Goal: Information Seeking & Learning: Learn about a topic

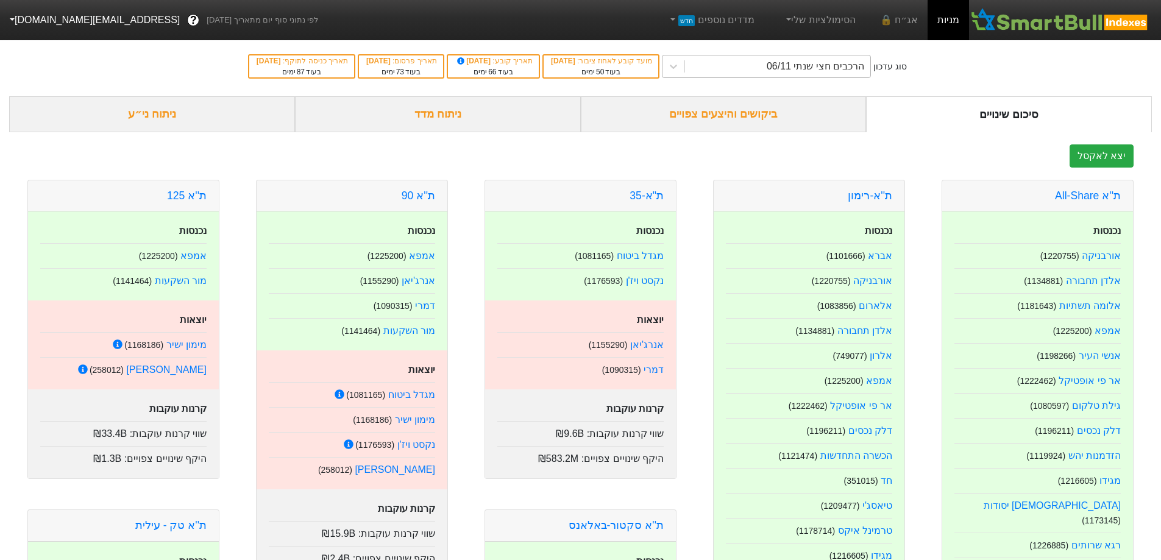
click at [786, 65] on div "הרכבים חצי שנתי 06/11" at bounding box center [777, 66] width 185 height 22
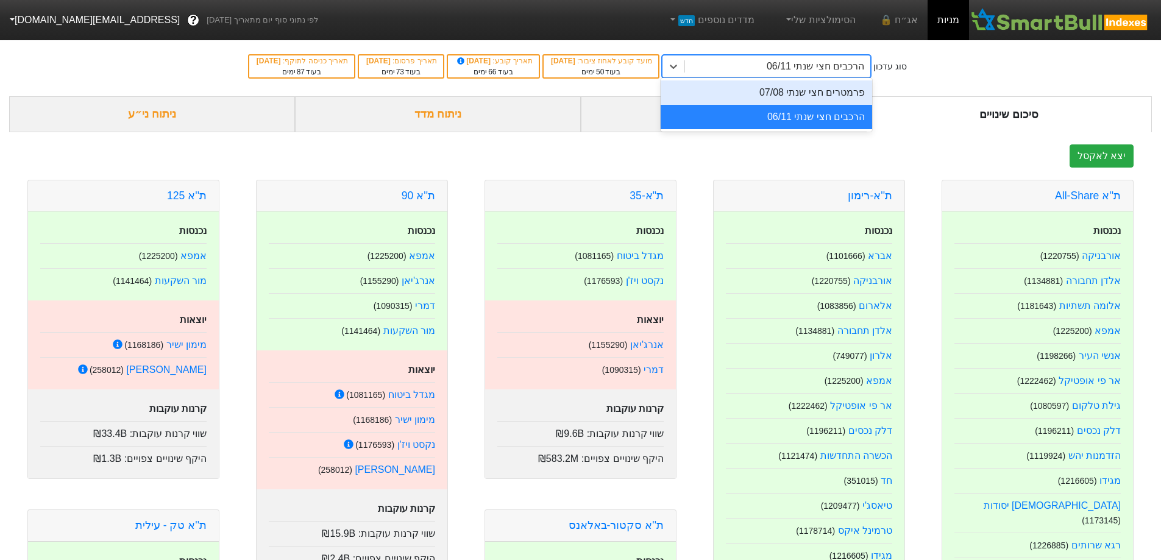
click at [783, 87] on div "פרמטרים חצי שנתי 07/08" at bounding box center [766, 92] width 211 height 24
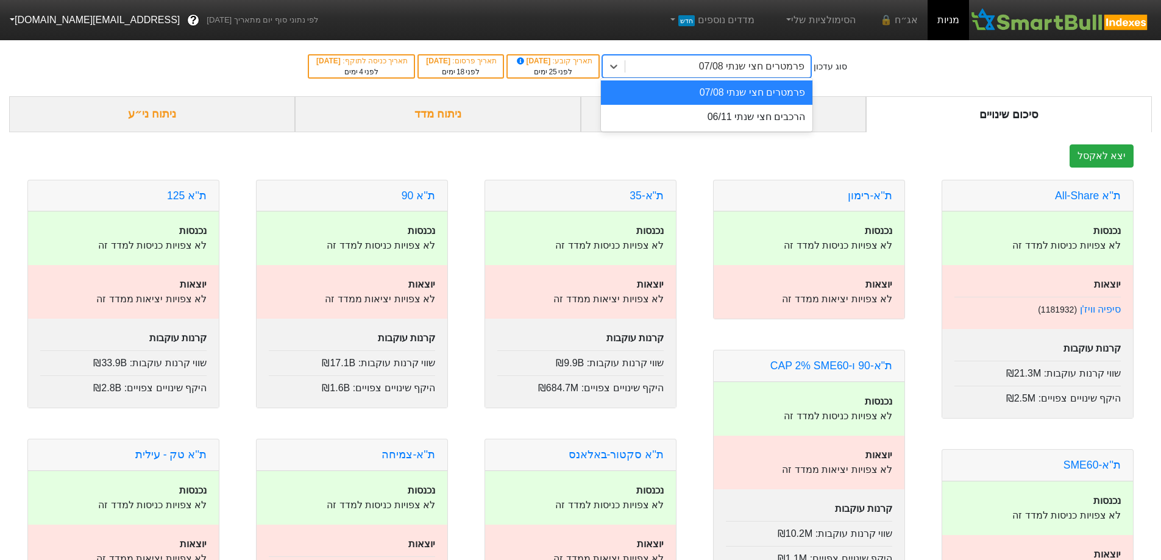
click at [738, 71] on div "פרמטרים חצי שנתי 07/08" at bounding box center [751, 66] width 105 height 15
click at [752, 122] on div "הרכבים חצי שנתי 06/11" at bounding box center [706, 117] width 211 height 24
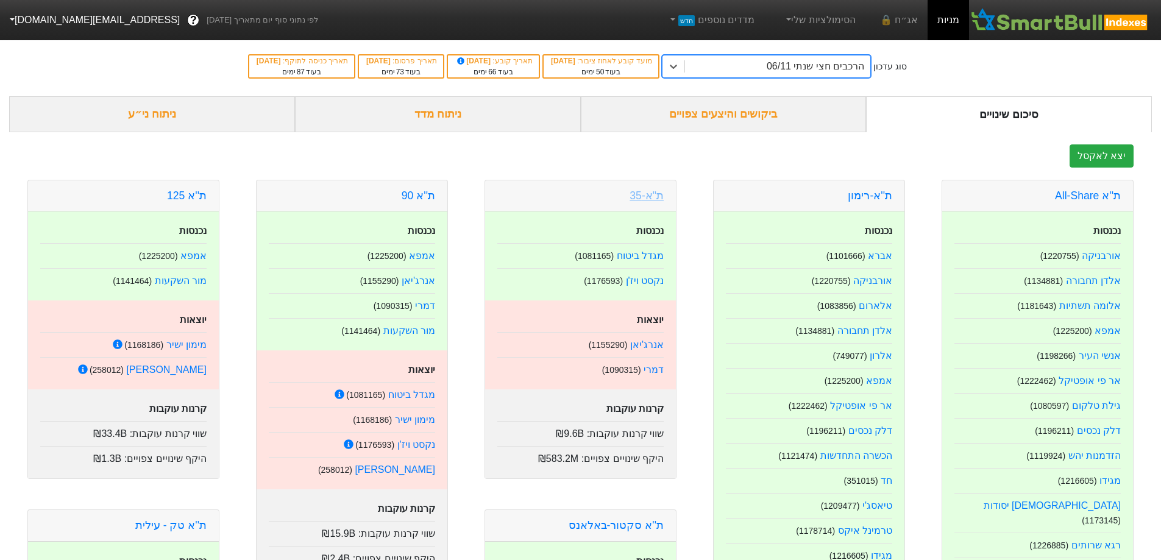
click at [659, 190] on link "ת"א-35" at bounding box center [646, 196] width 34 height 12
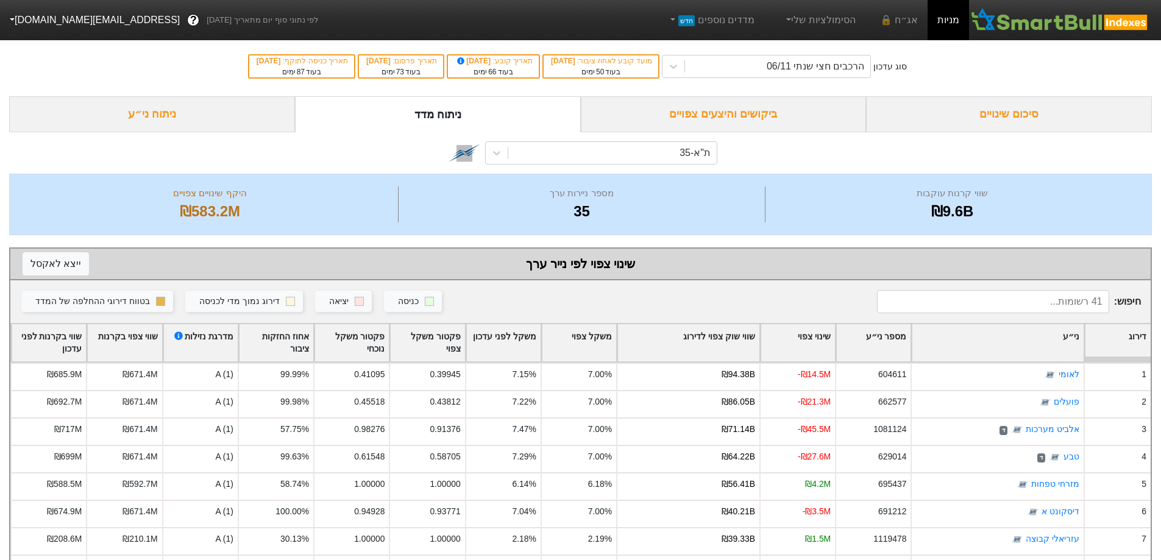
click at [718, 117] on div "ביקושים והיצעים צפויים" at bounding box center [724, 114] width 286 height 36
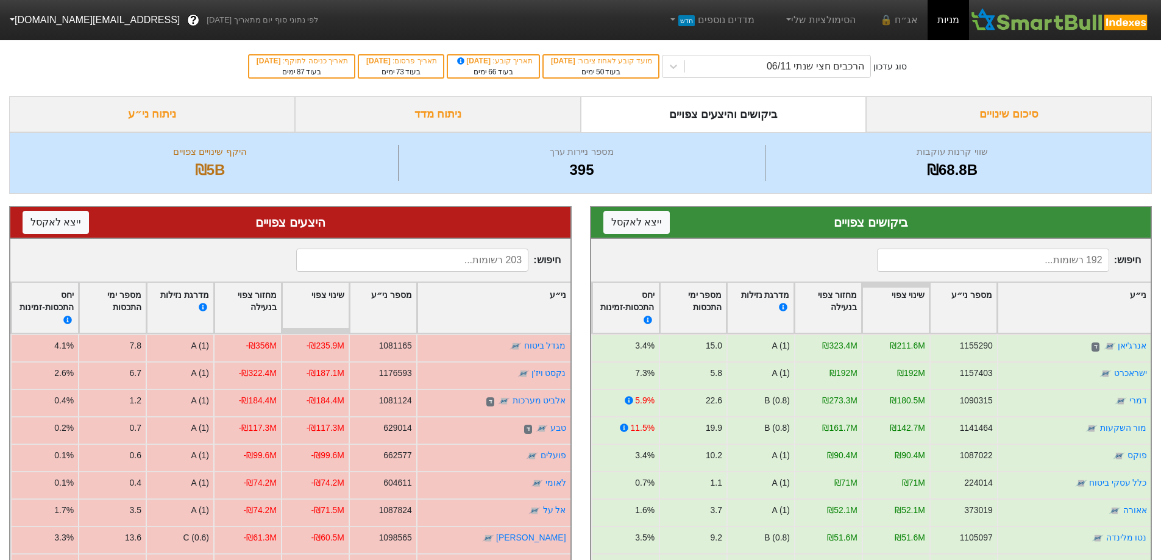
click at [1001, 117] on div "סיכום שינויים" at bounding box center [1009, 114] width 286 height 36
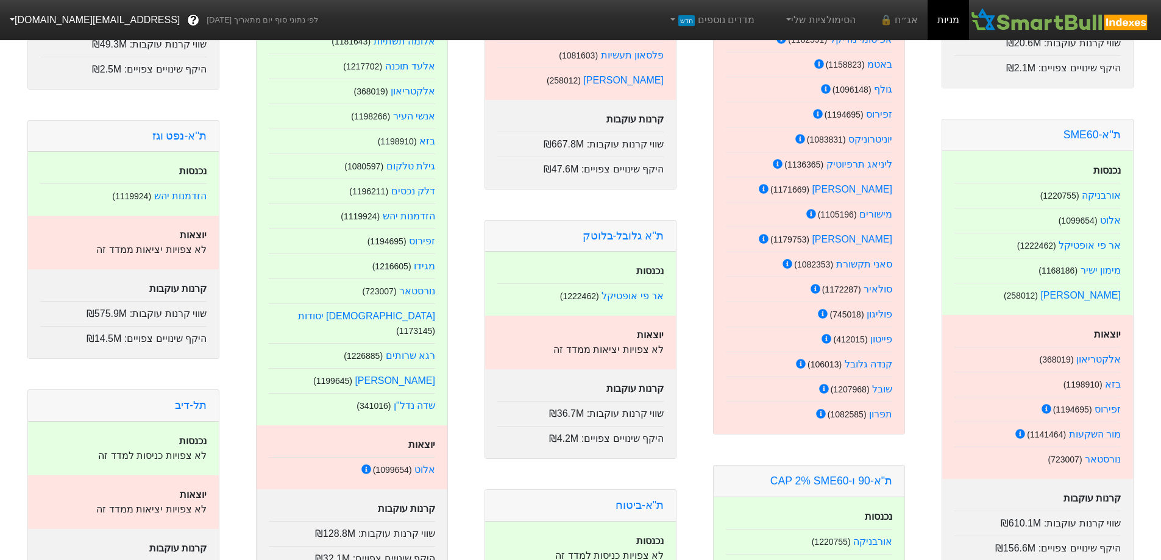
scroll to position [670, 0]
click at [1103, 403] on link "זפירוס" at bounding box center [1107, 408] width 26 height 10
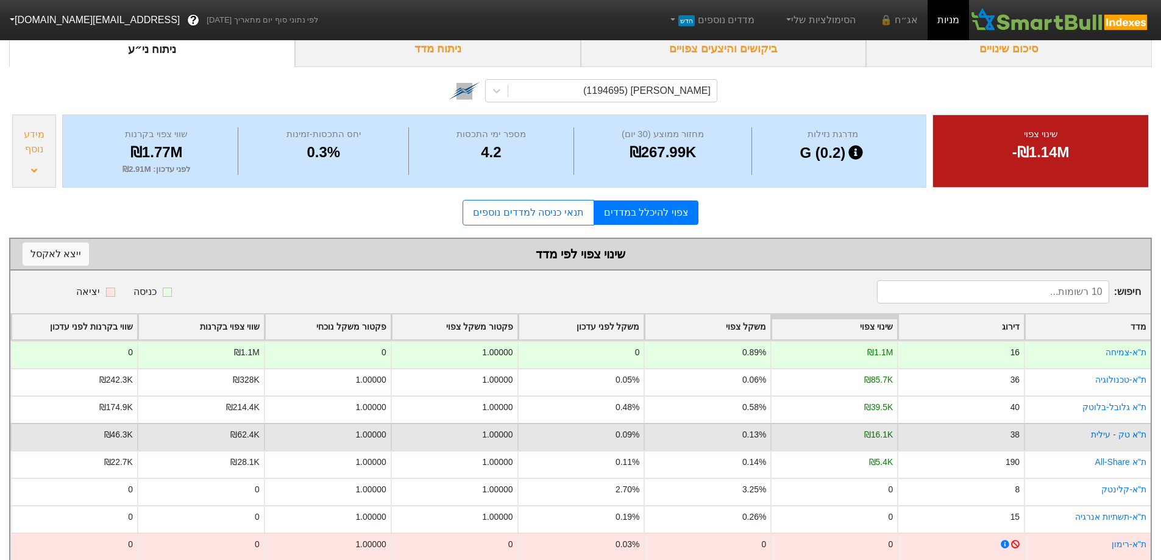
scroll to position [122, 0]
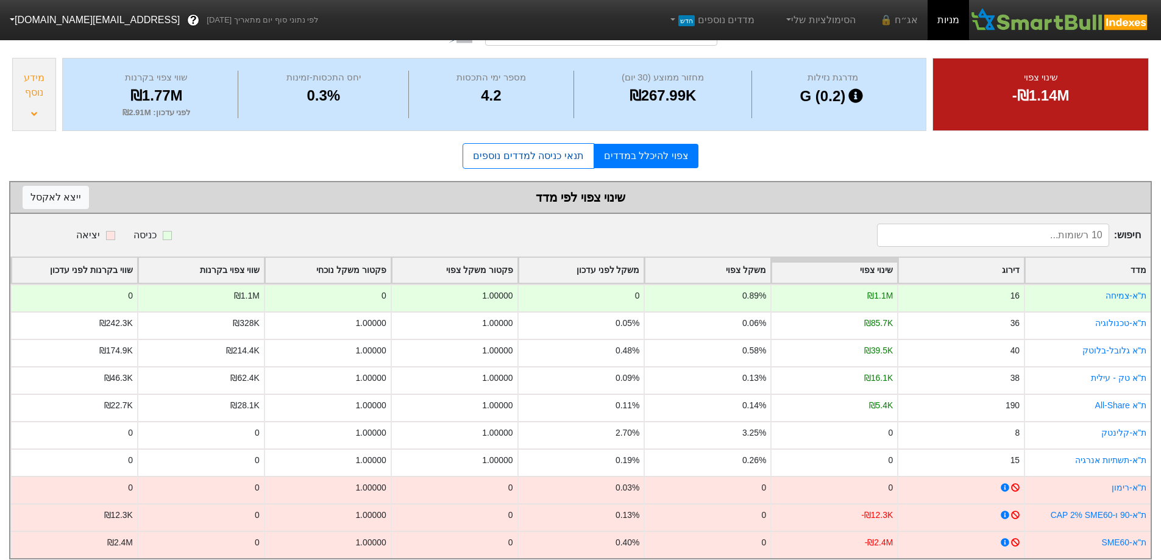
click at [530, 157] on link "תנאי כניסה למדדים נוספים" at bounding box center [528, 156] width 131 height 26
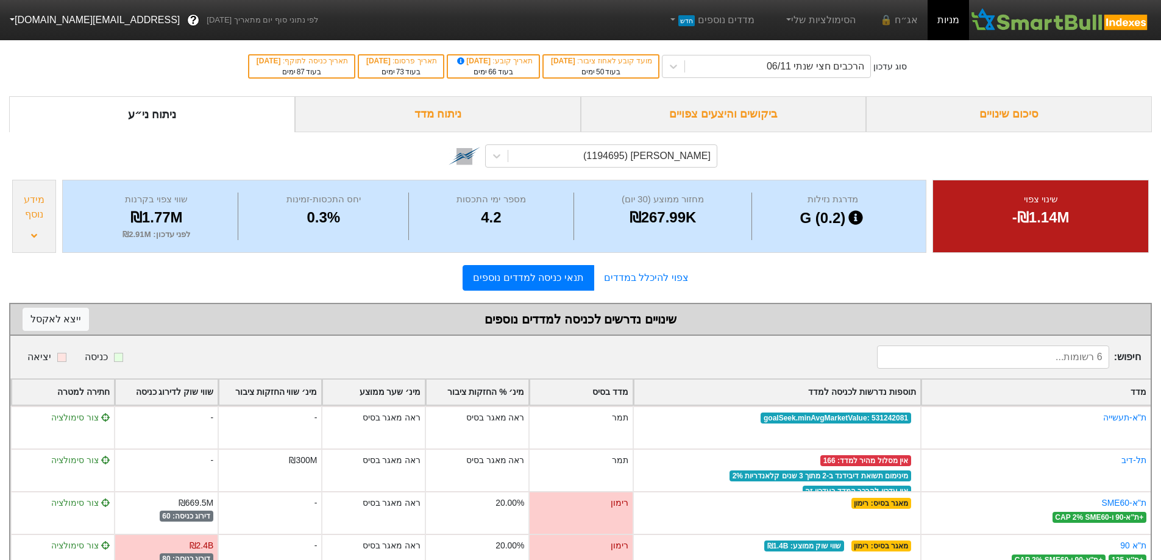
click at [729, 115] on div "ביקושים והיצעים צפויים" at bounding box center [724, 114] width 286 height 36
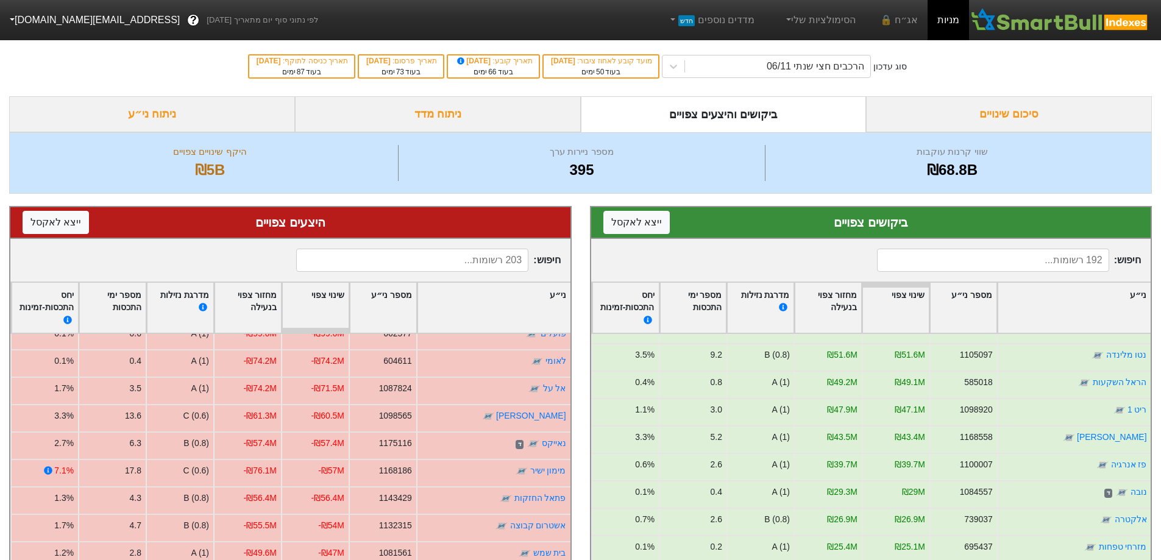
scroll to position [244, 0]
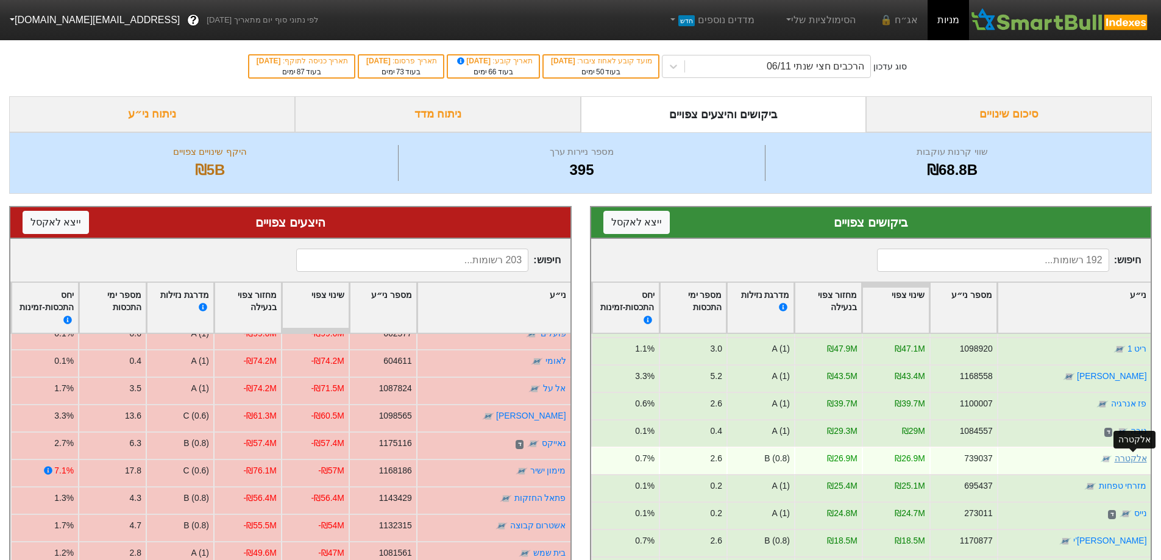
click at [1138, 458] on link "אלקטרה" at bounding box center [1130, 458] width 32 height 10
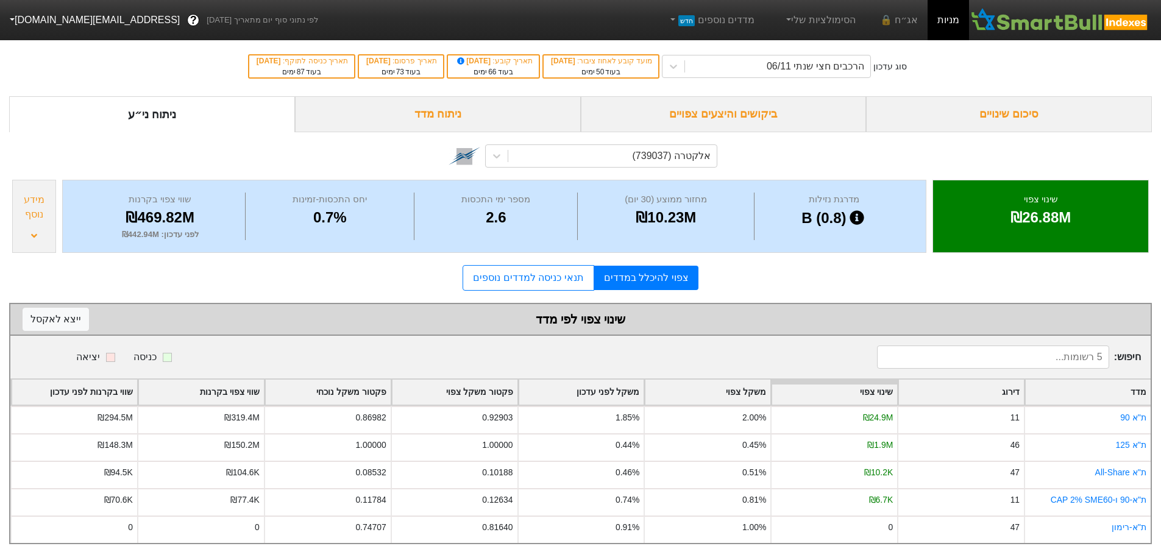
click at [32, 216] on div "מידע נוסף" at bounding box center [34, 207] width 37 height 29
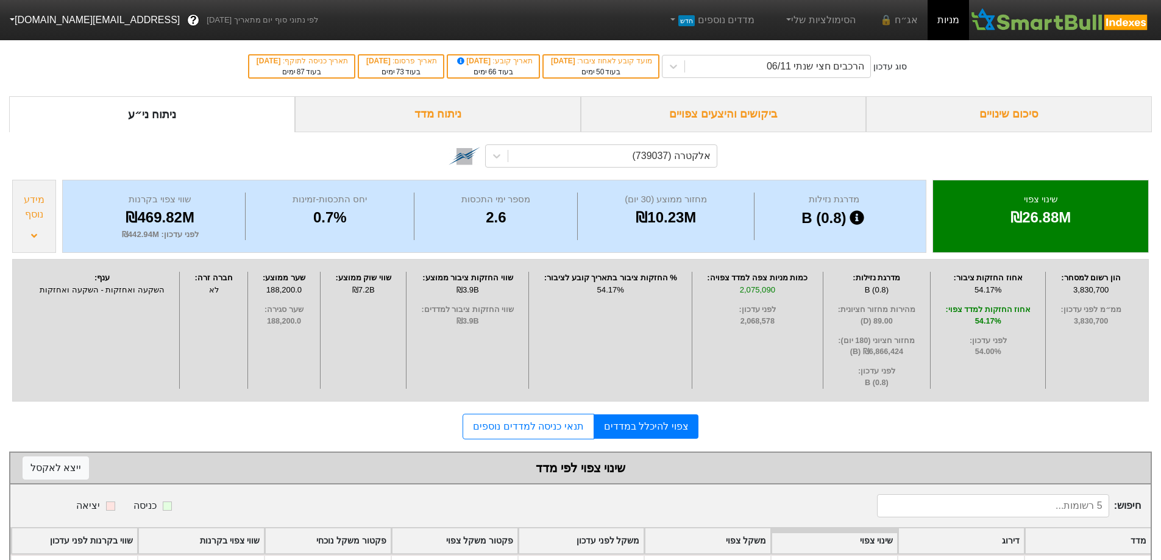
click at [32, 216] on div "מידע נוסף" at bounding box center [34, 207] width 37 height 29
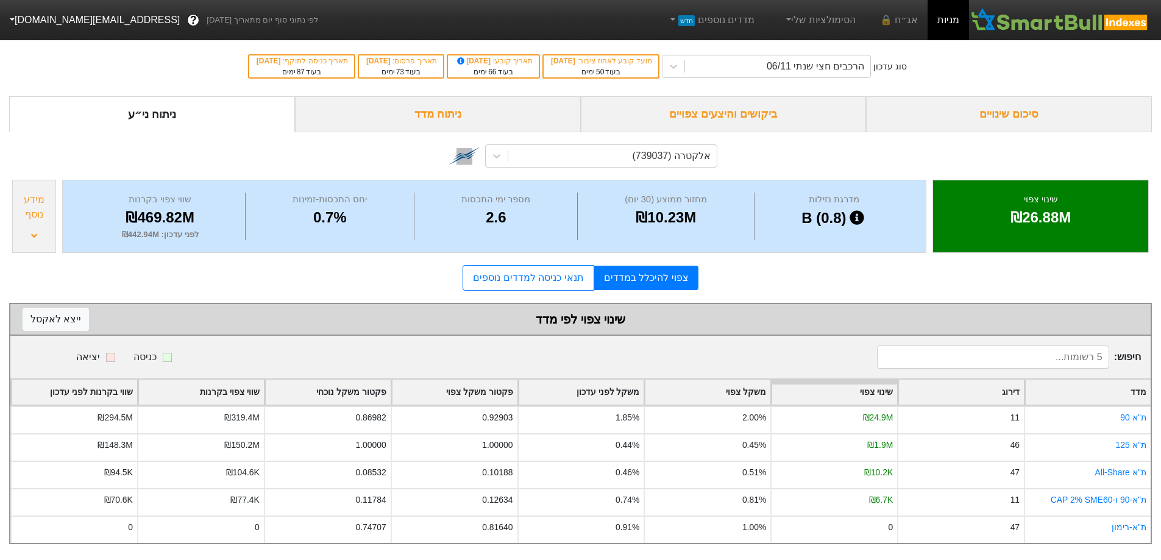
click at [32, 217] on div "מידע נוסף" at bounding box center [34, 207] width 37 height 29
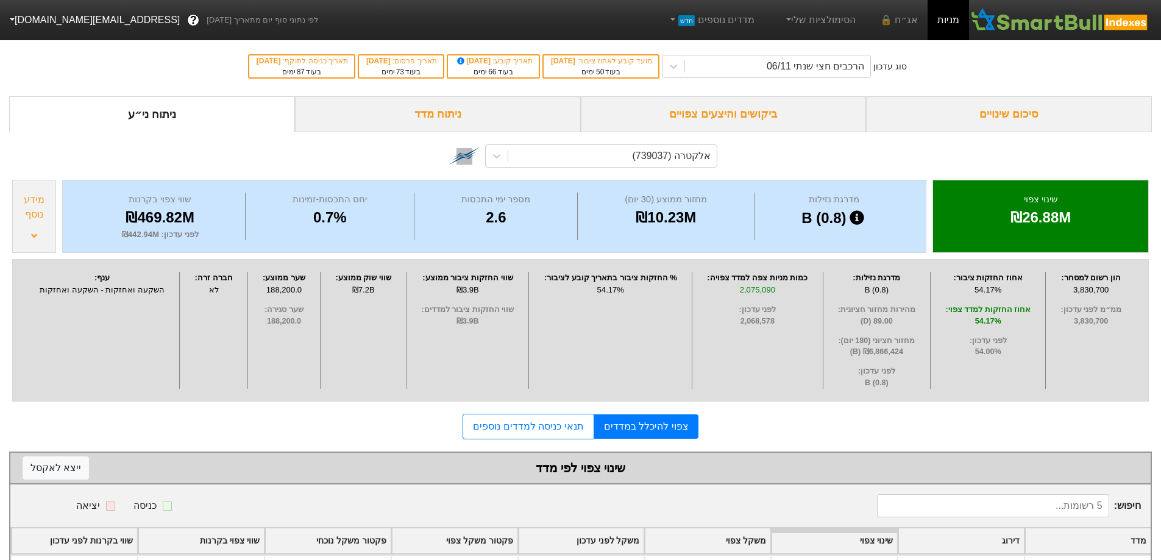
click at [32, 217] on div "מידע נוסף" at bounding box center [34, 207] width 37 height 29
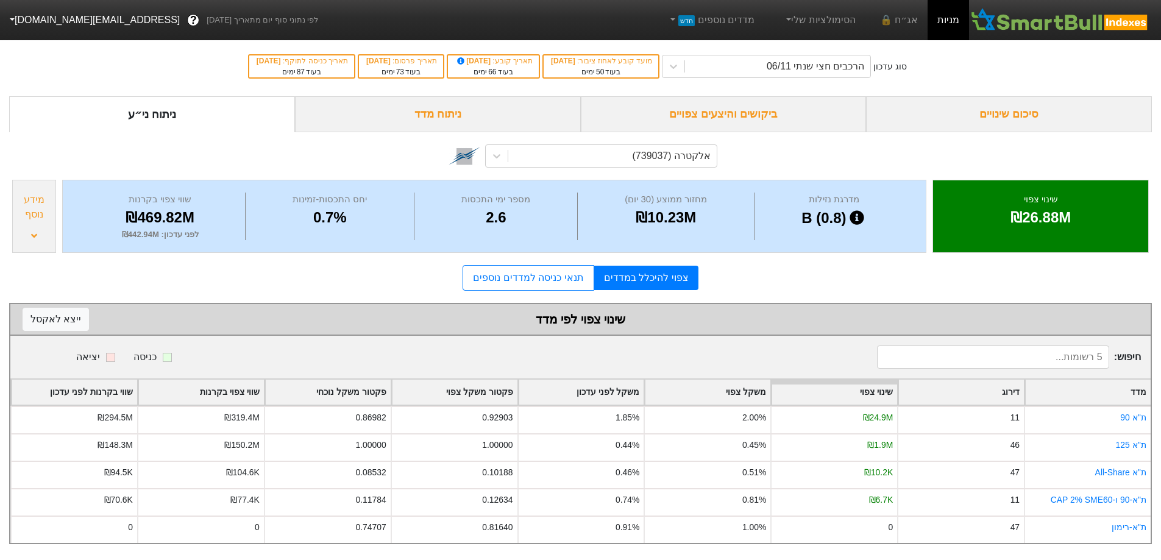
click at [459, 121] on div "ניתוח מדד" at bounding box center [438, 114] width 286 height 36
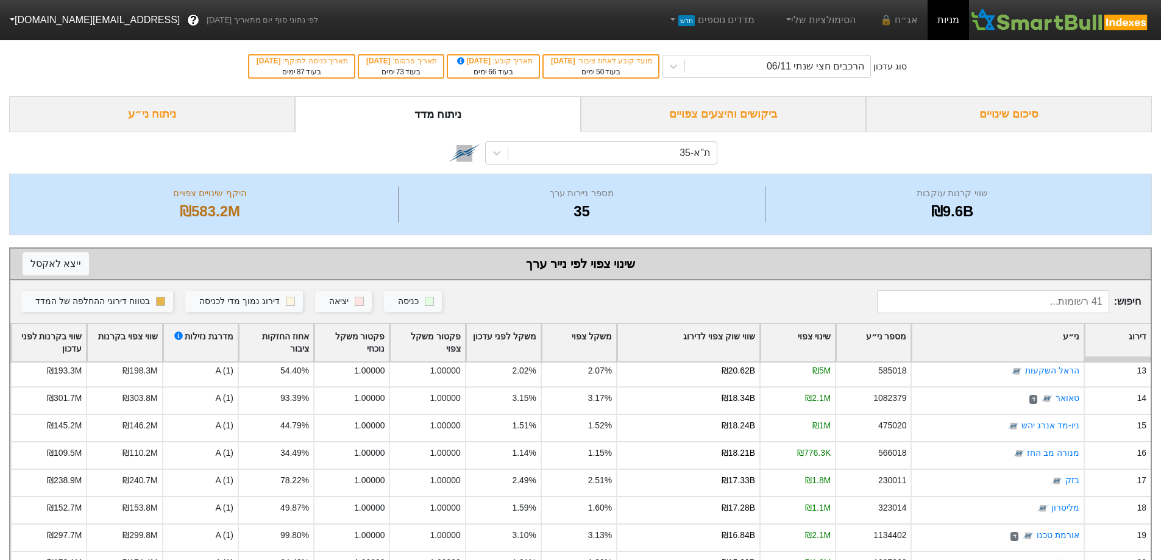
scroll to position [244, 0]
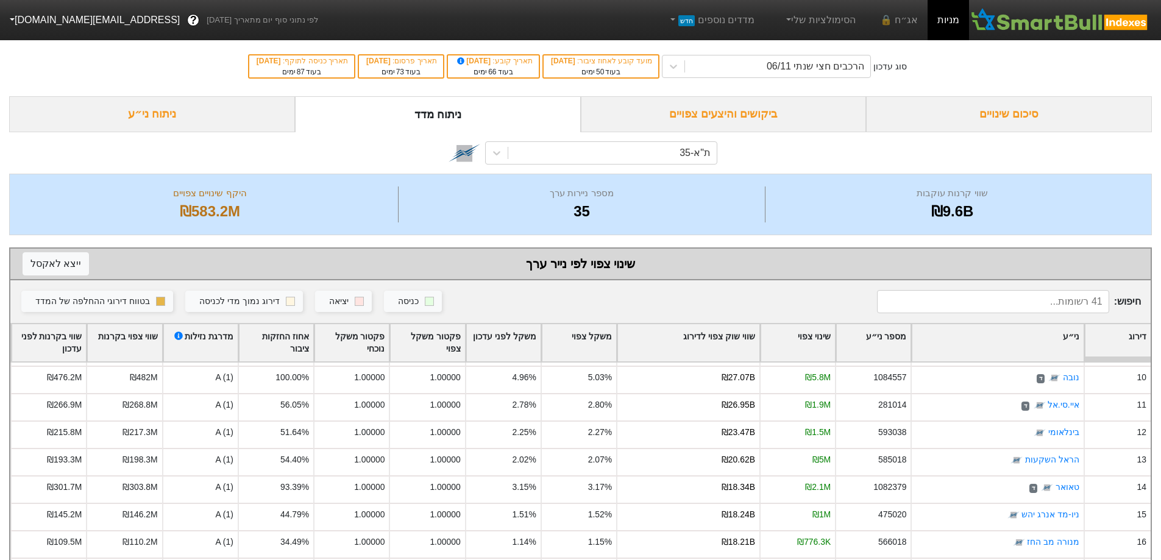
click at [177, 108] on div "ניתוח ני״ע" at bounding box center [152, 114] width 286 height 36
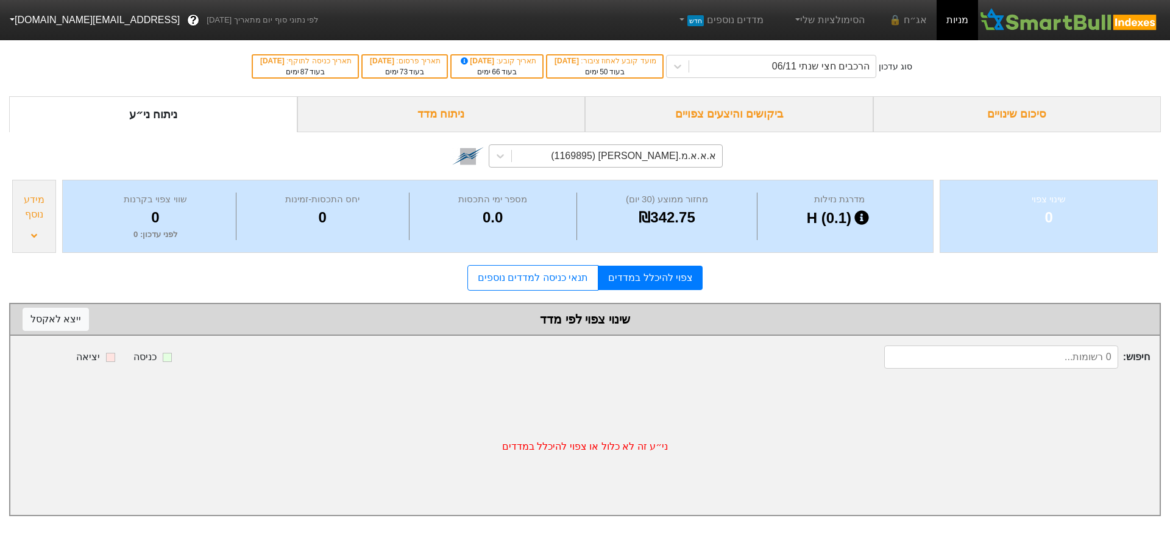
click at [676, 157] on div "א.א.א.מ.[PERSON_NAME] (1169895)" at bounding box center [633, 156] width 165 height 15
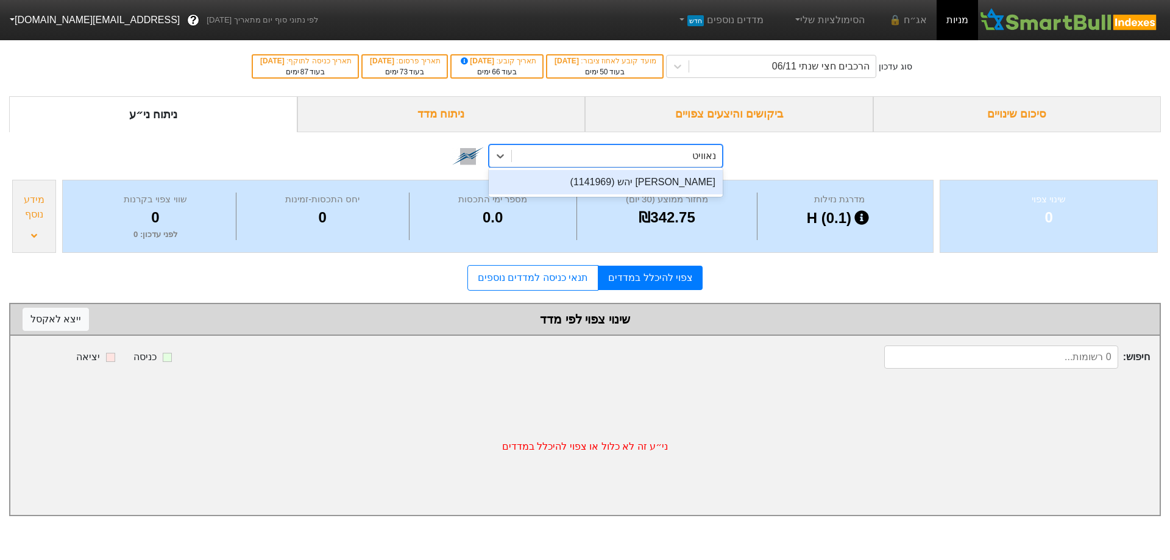
type input "נאוויטס"
click at [681, 177] on div "[PERSON_NAME] יהש (1141969)" at bounding box center [606, 182] width 234 height 24
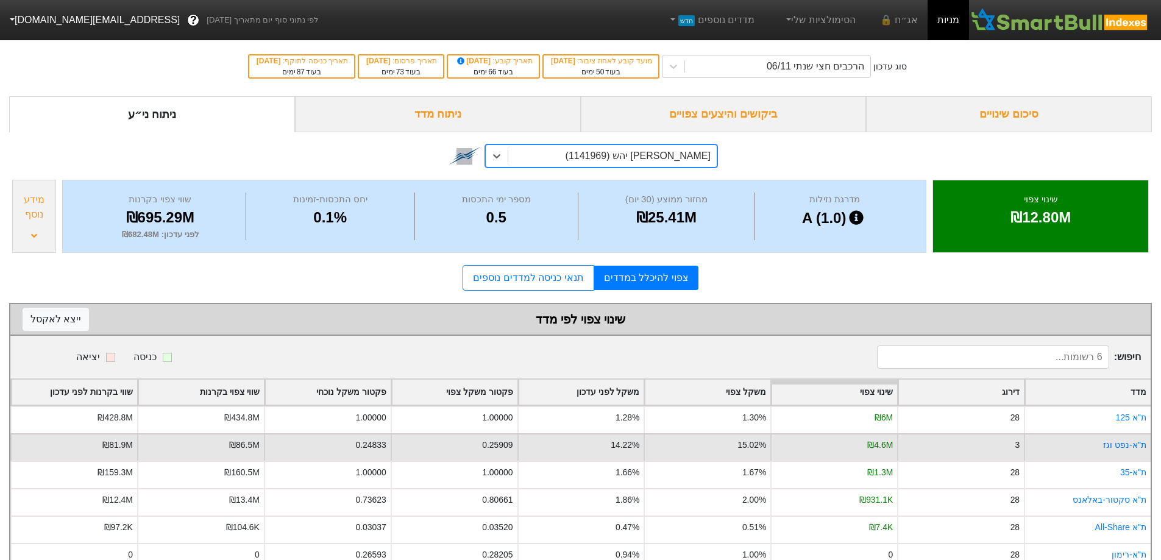
scroll to position [33, 0]
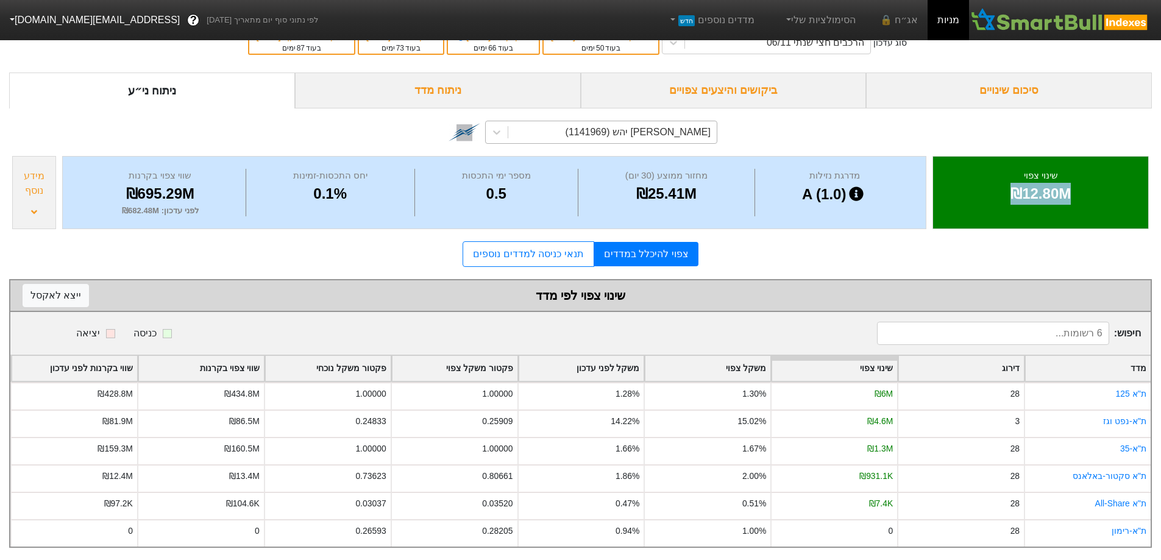
drag, startPoint x: 1072, startPoint y: 183, endPoint x: 988, endPoint y: 202, distance: 86.2
click at [989, 203] on div "שינוי צפוי ₪12.80M" at bounding box center [1040, 193] width 191 height 48
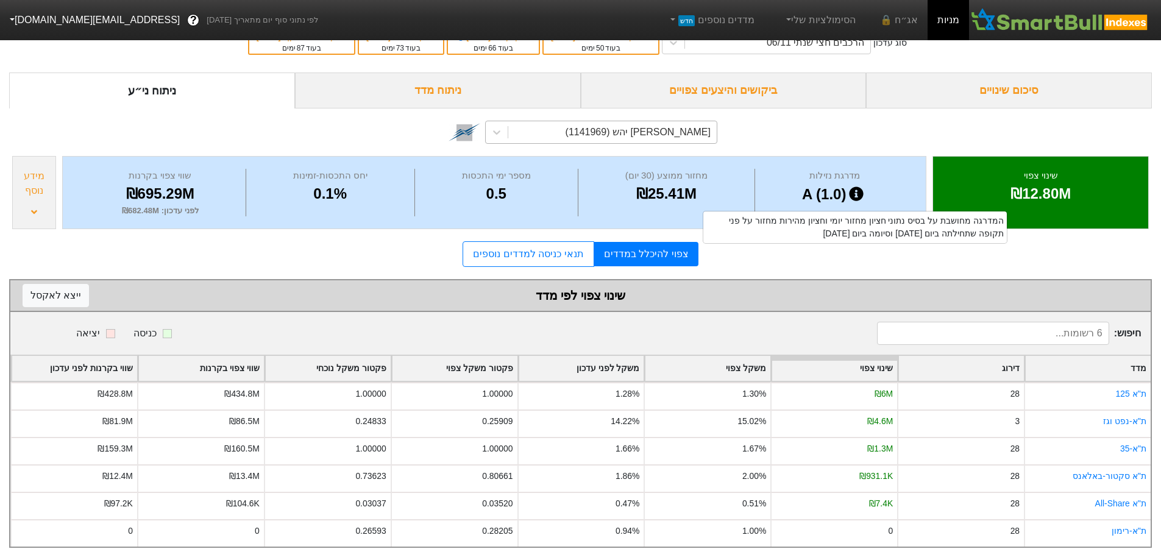
click at [853, 186] on icon at bounding box center [856, 193] width 14 height 14
click at [27, 189] on div "מידע נוסף" at bounding box center [34, 192] width 44 height 73
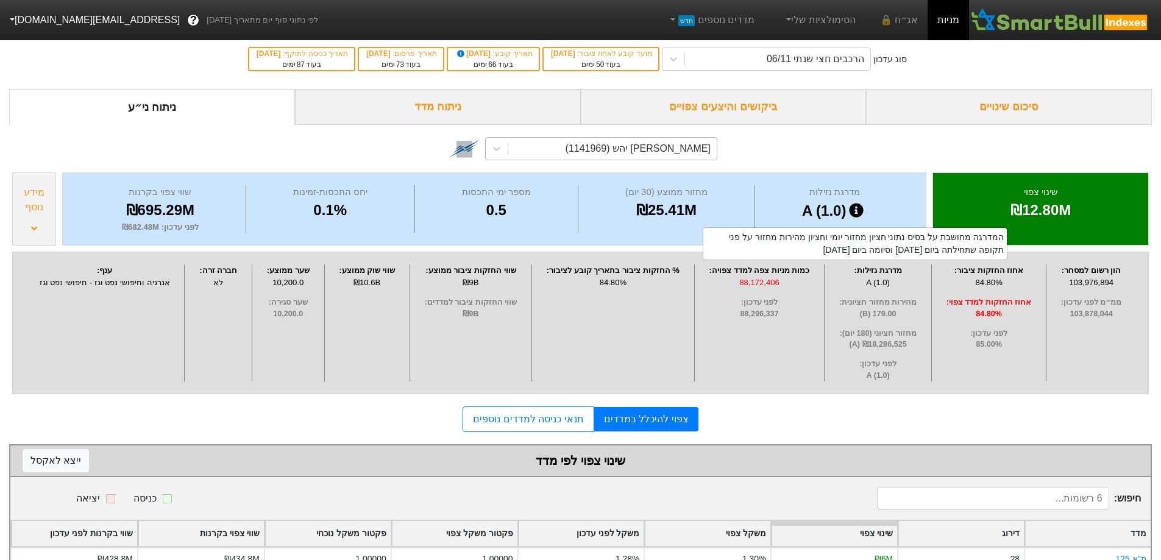
scroll to position [0, 0]
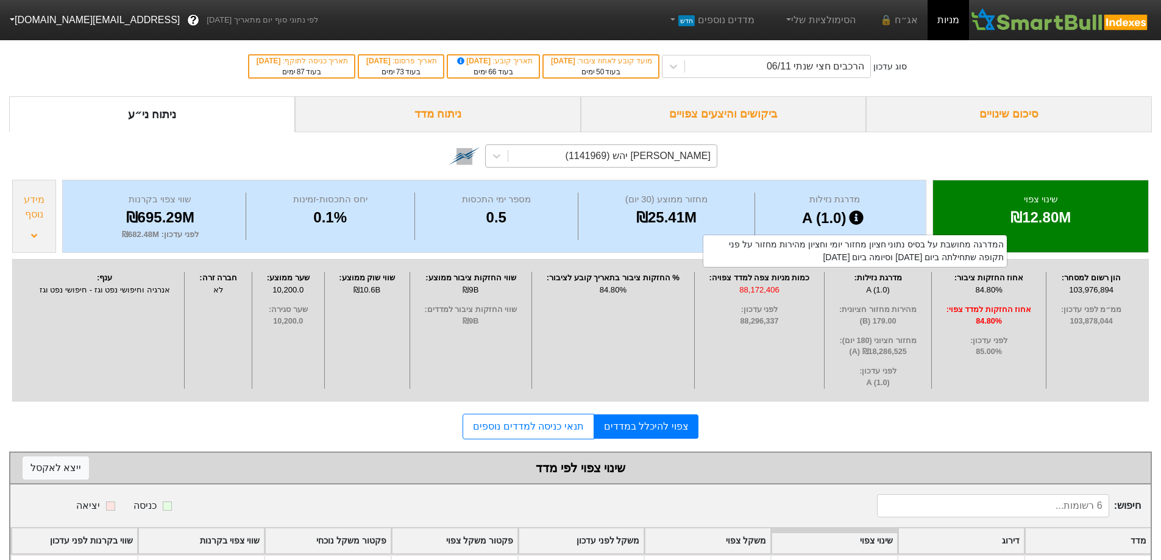
click at [998, 107] on div "סיכום שינויים" at bounding box center [1009, 114] width 286 height 36
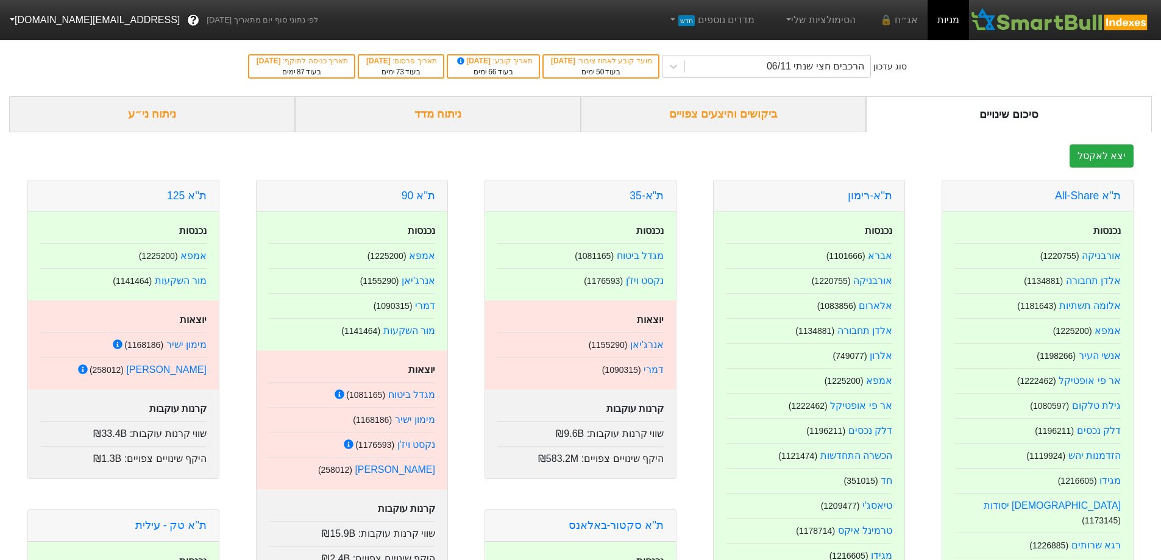
click at [718, 118] on div "ביקושים והיצעים צפויים" at bounding box center [724, 114] width 286 height 36
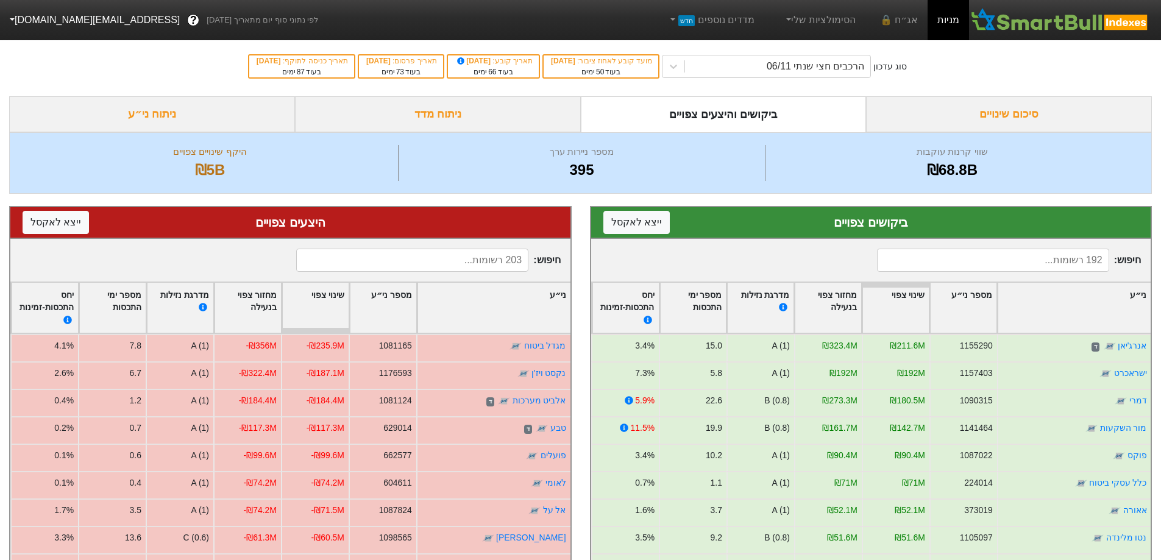
click at [1000, 114] on div "סיכום שינויים" at bounding box center [1009, 114] width 286 height 36
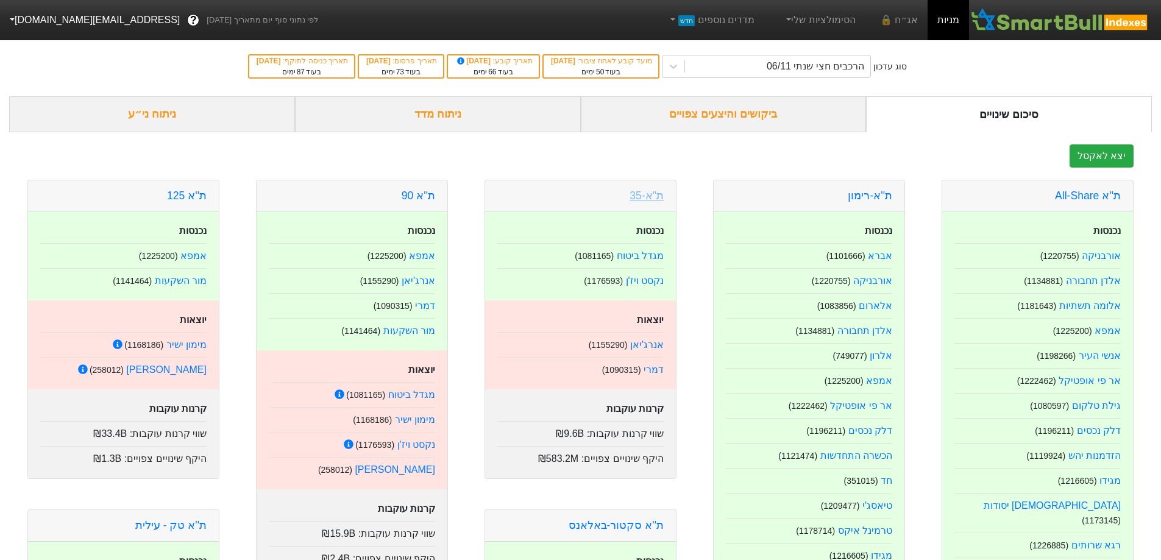
click at [647, 191] on link "ת"א-35" at bounding box center [646, 196] width 34 height 12
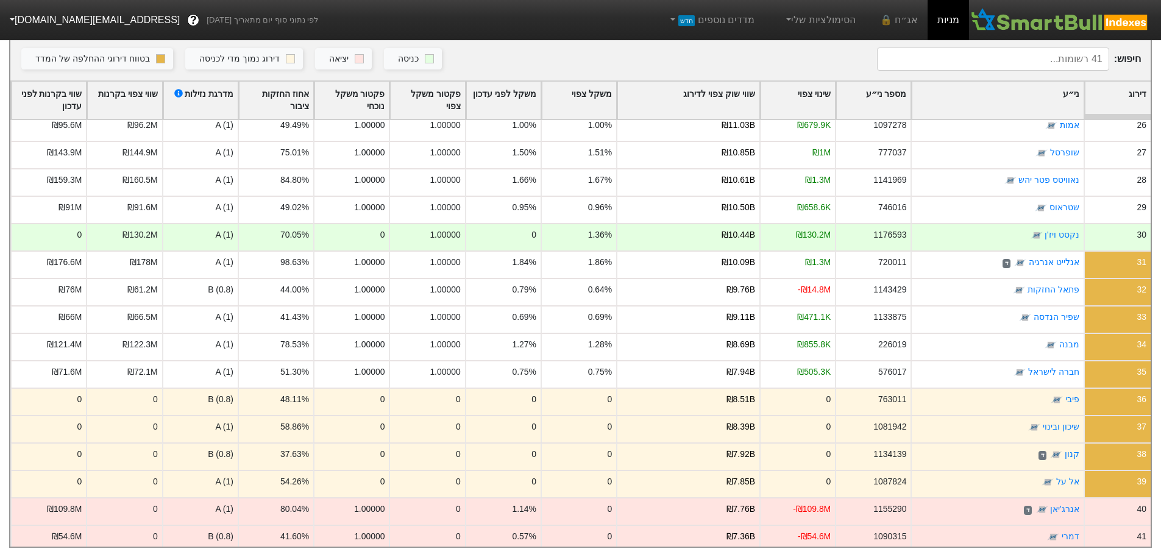
scroll to position [698, 0]
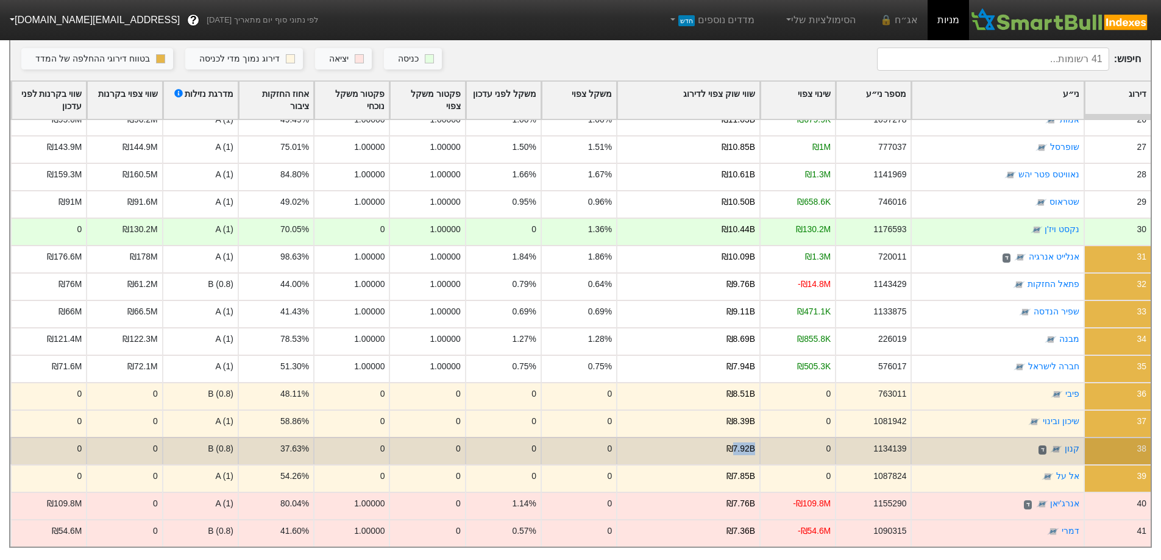
click at [742, 448] on div "₪7.92B" at bounding box center [687, 450] width 143 height 27
click at [750, 442] on div "₪7.92B" at bounding box center [740, 448] width 29 height 13
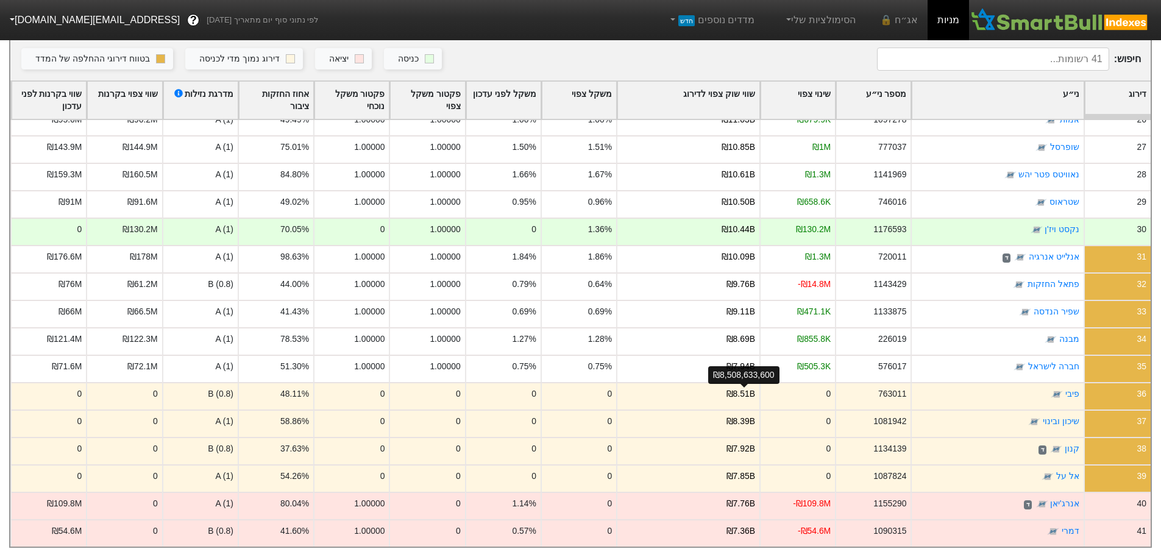
click at [753, 366] on div "₪8,508,633,600" at bounding box center [743, 375] width 71 height 18
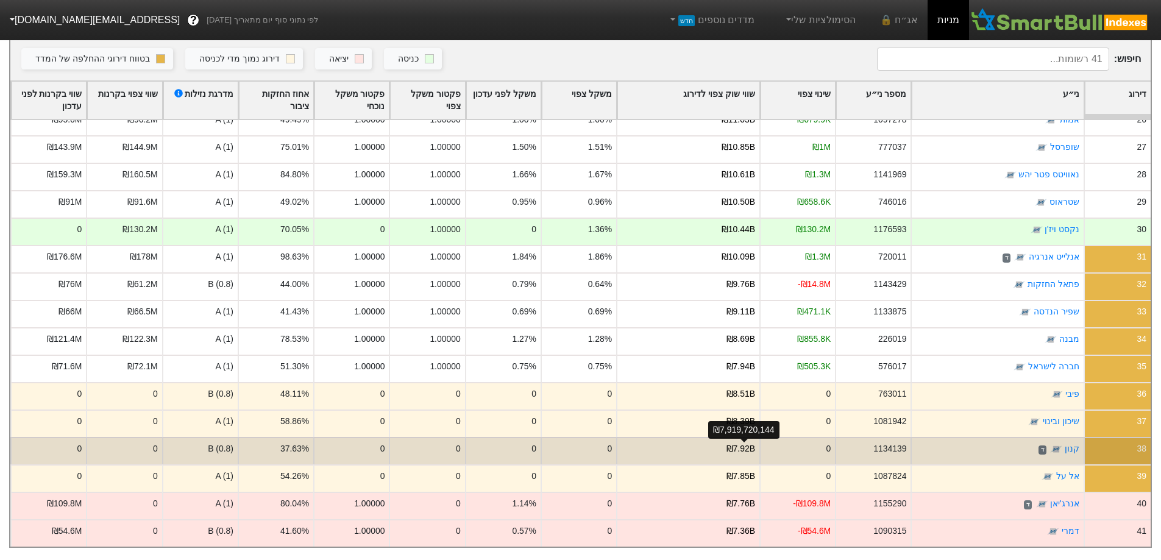
click at [748, 444] on div "₪7.92B" at bounding box center [740, 448] width 29 height 13
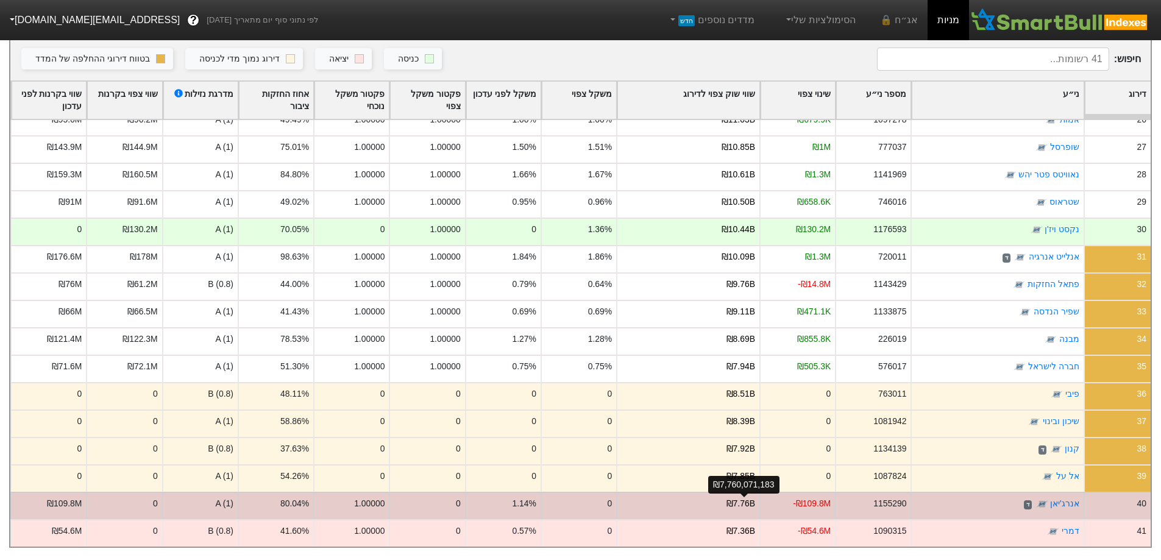
click at [752, 497] on div "₪7.76B" at bounding box center [740, 503] width 29 height 13
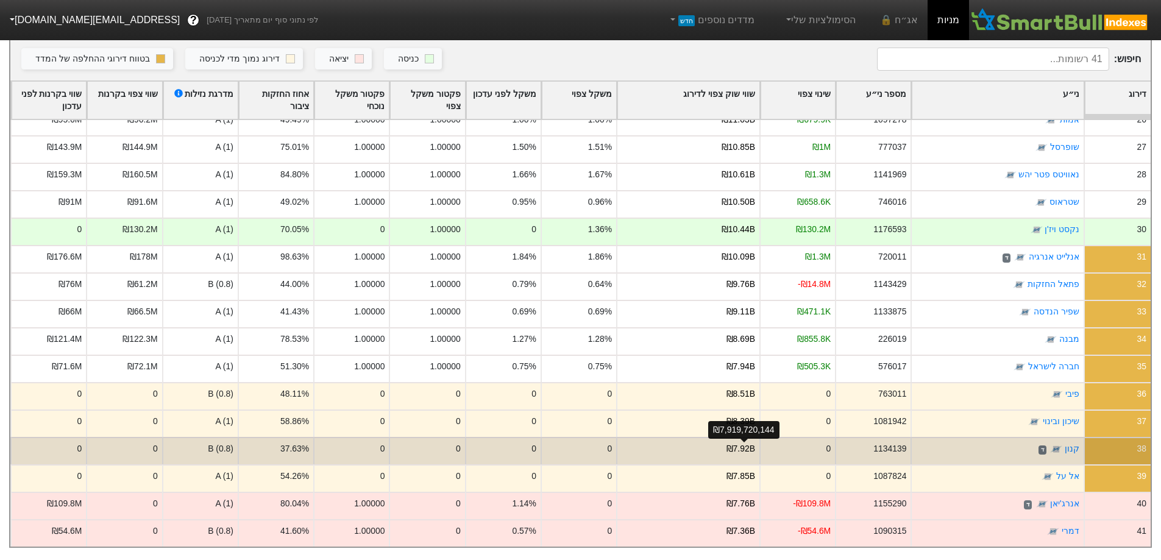
click at [746, 445] on div "₪7.92B" at bounding box center [740, 448] width 29 height 13
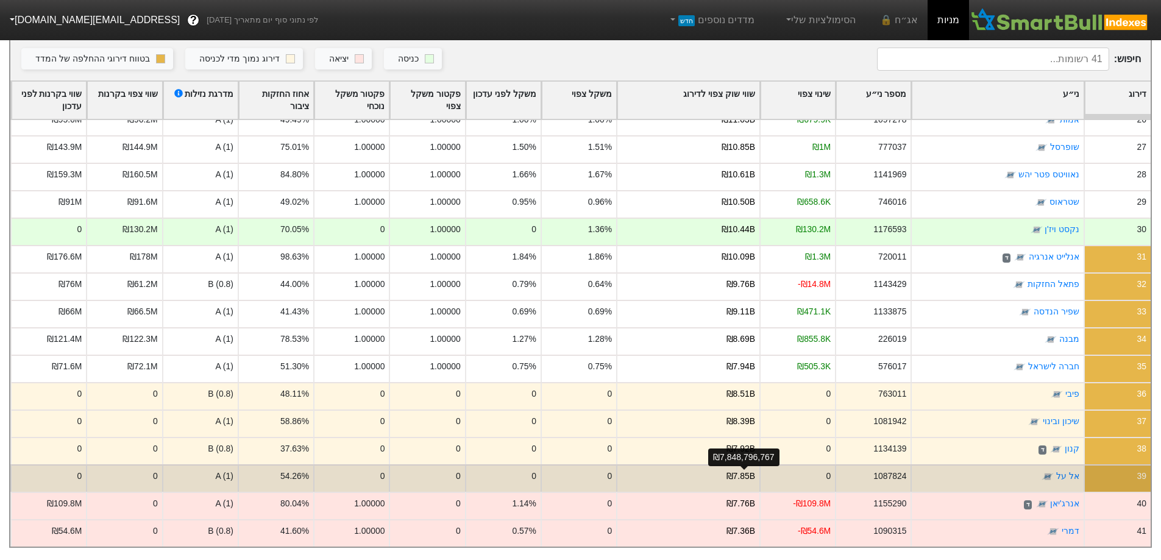
click at [743, 470] on div "₪7.85B" at bounding box center [740, 476] width 29 height 13
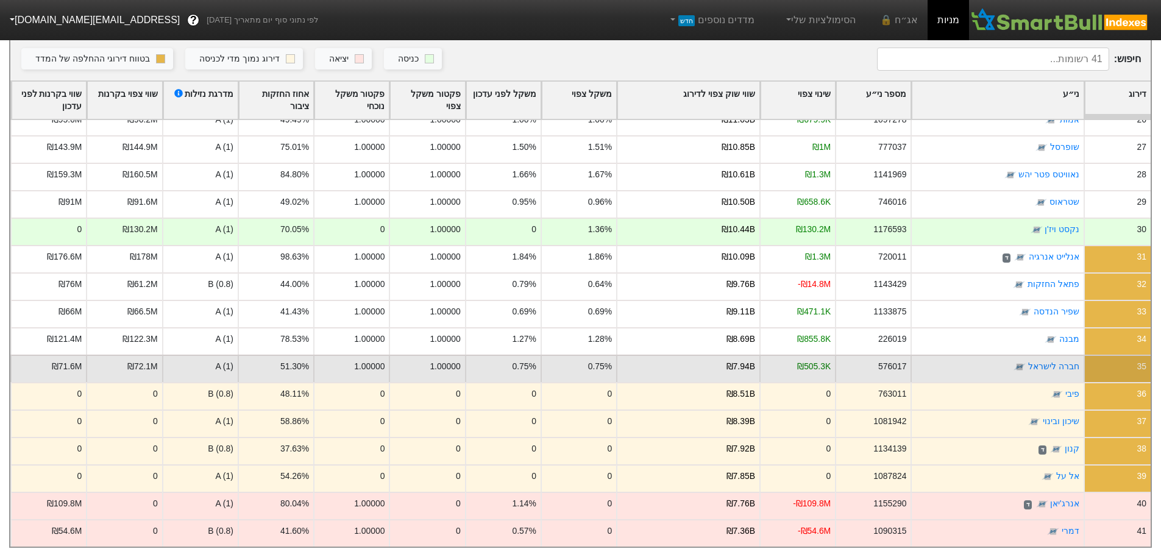
click at [752, 367] on div "₪7.94B" at bounding box center [687, 368] width 143 height 27
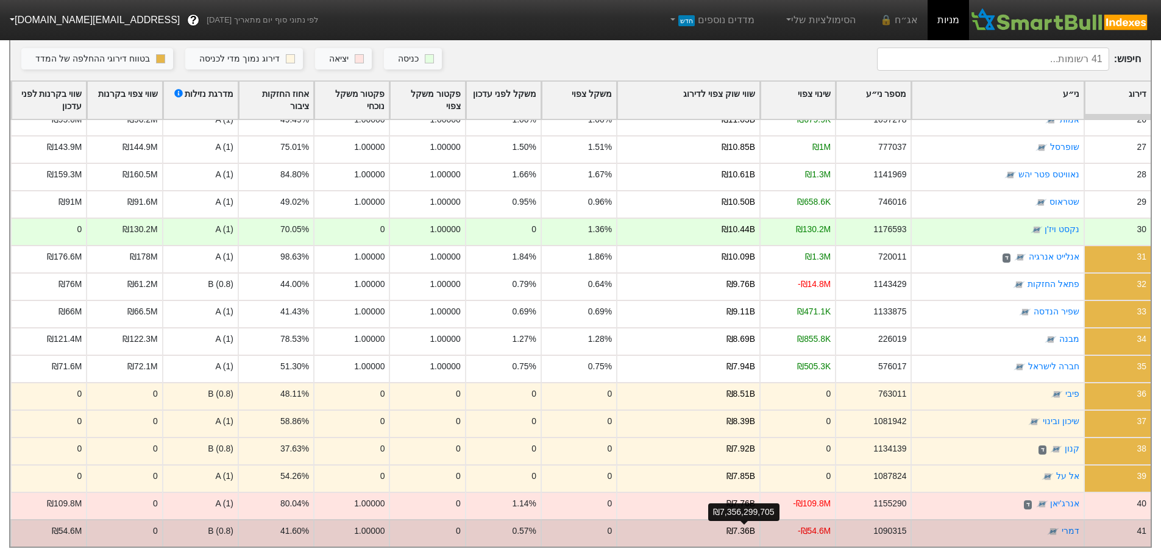
click at [746, 503] on div "₪7,356,299,705" at bounding box center [743, 512] width 71 height 18
click at [737, 525] on div "₪7.36B" at bounding box center [740, 531] width 29 height 13
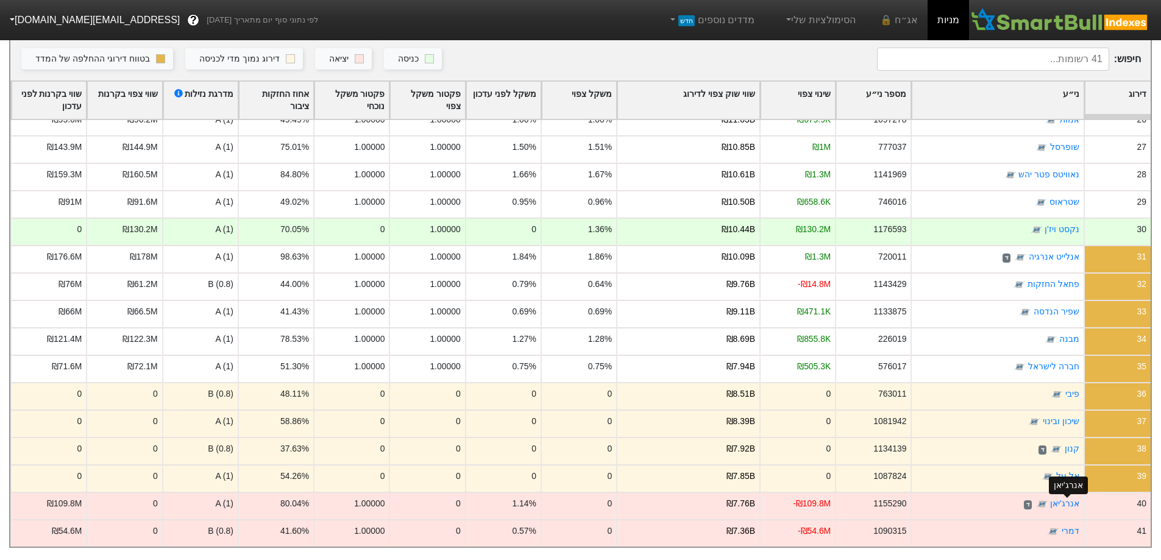
click at [1066, 472] on div "אנרג'יאן" at bounding box center [1068, 485] width 39 height 26
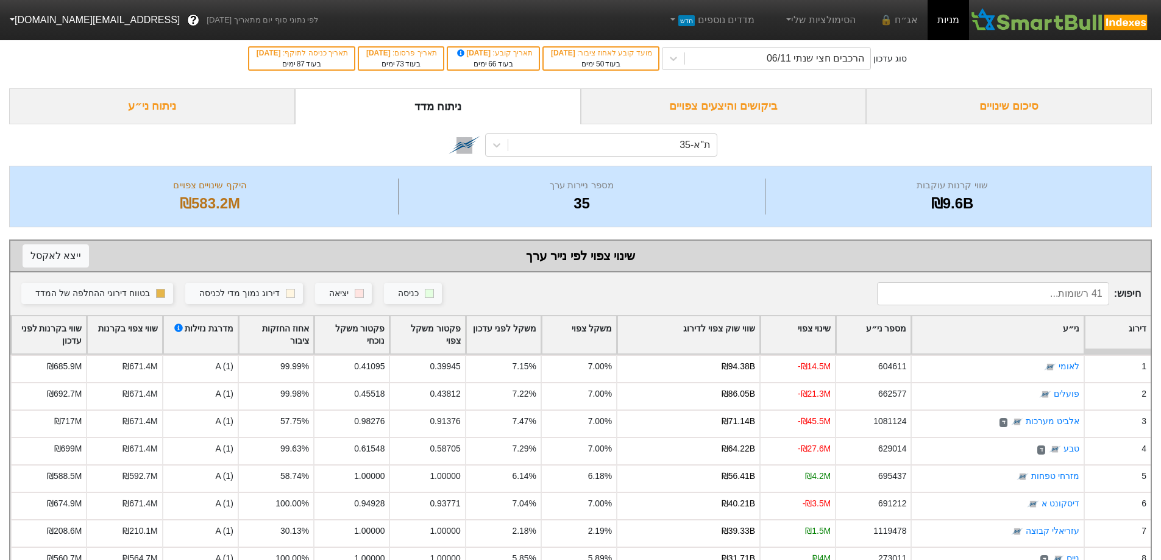
scroll to position [0, 0]
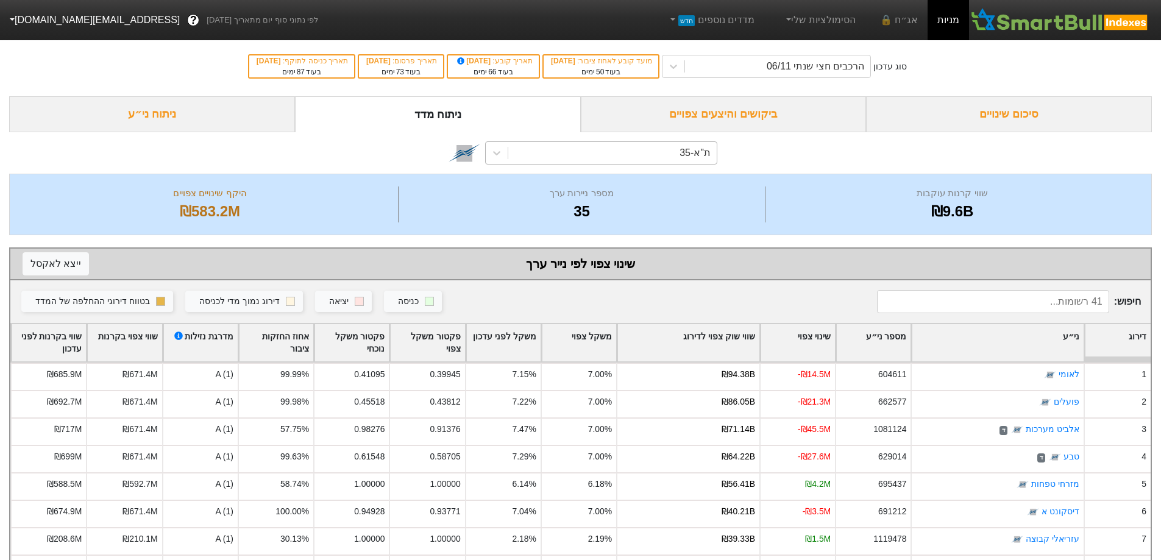
click at [684, 155] on div "ת"א-35" at bounding box center [694, 153] width 31 height 15
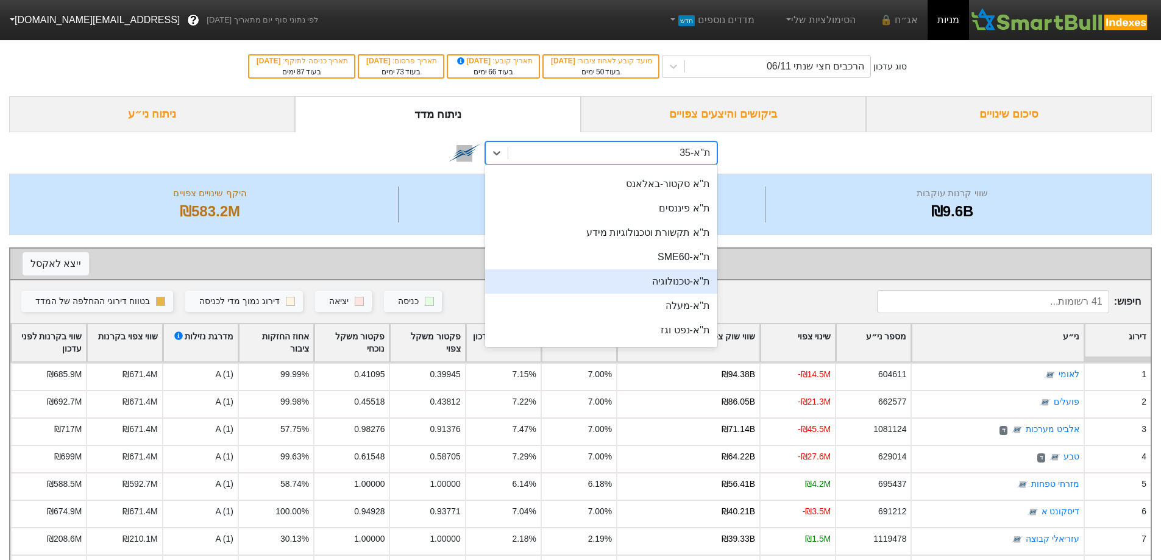
scroll to position [447, 0]
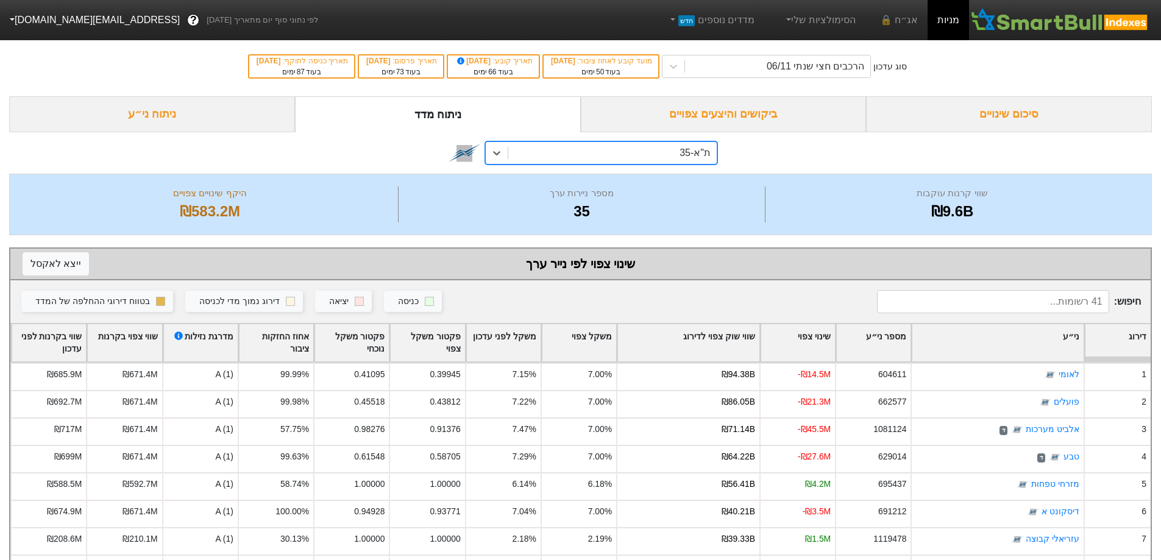
click at [673, 149] on div "ת"א-35" at bounding box center [612, 153] width 208 height 22
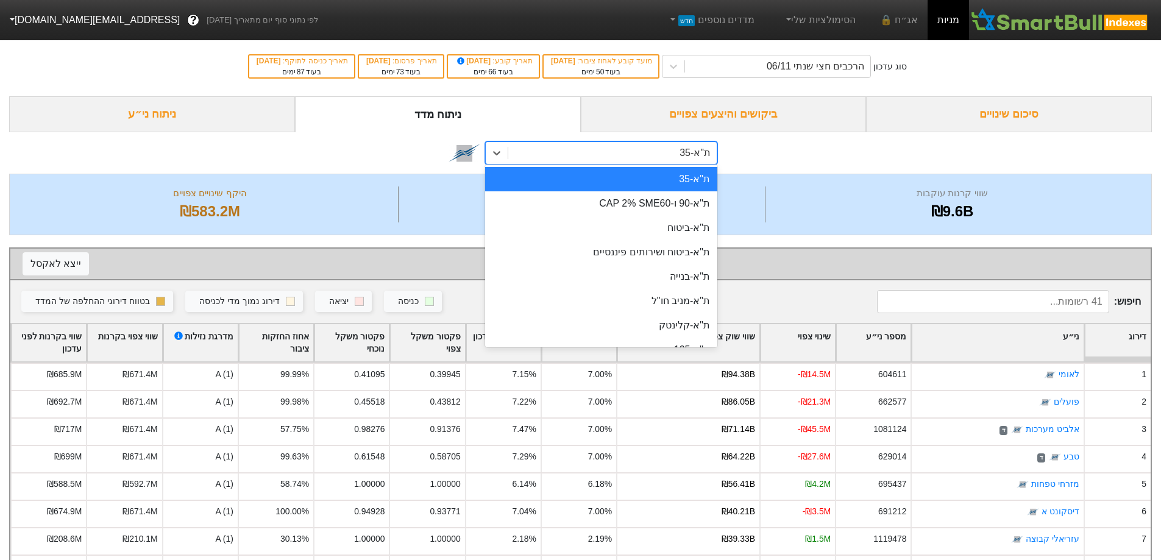
click at [673, 150] on div "ת"א-35" at bounding box center [612, 153] width 208 height 22
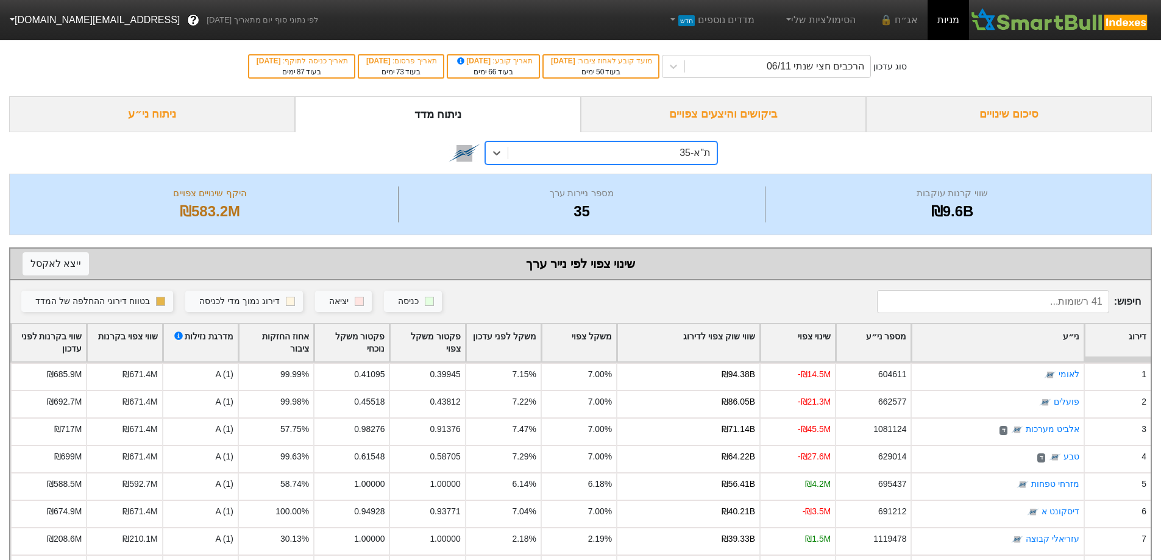
click at [673, 154] on div "ת"א-35" at bounding box center [612, 153] width 208 height 22
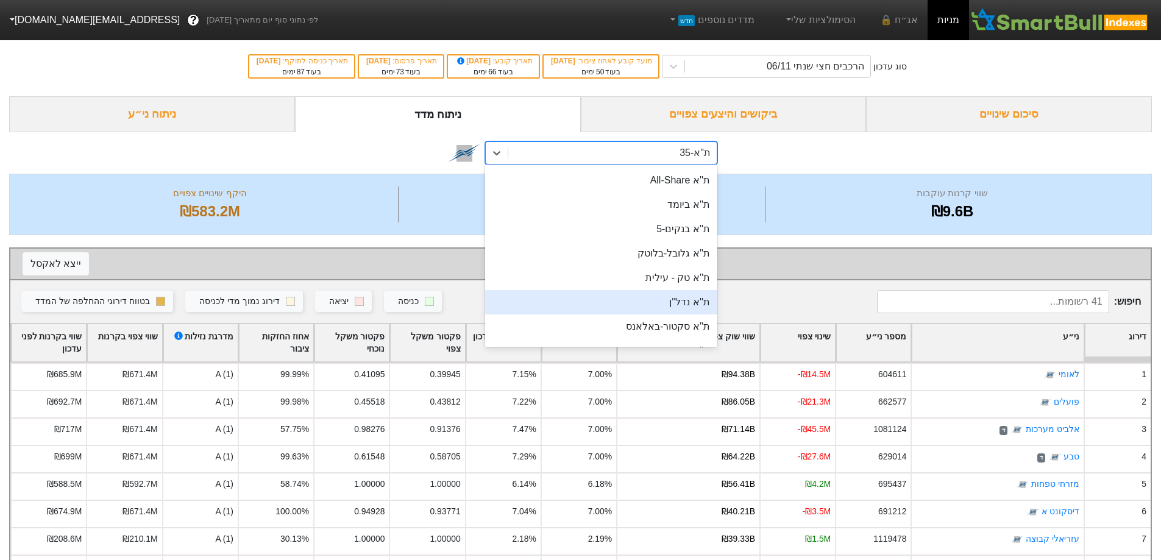
scroll to position [183, 0]
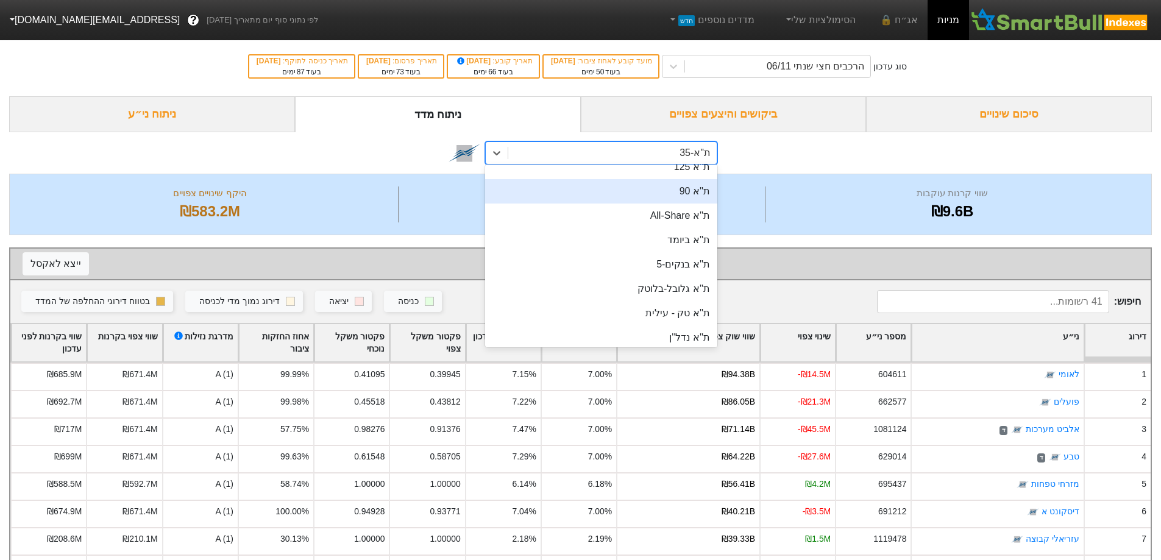
click at [687, 189] on div "ת''א 90" at bounding box center [601, 191] width 232 height 24
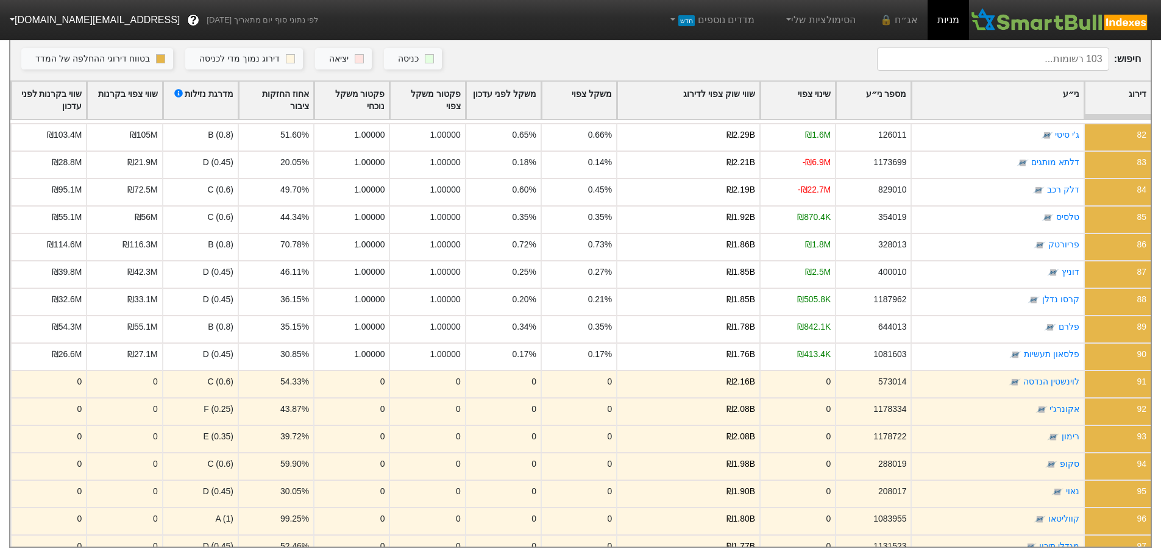
scroll to position [2276, 0]
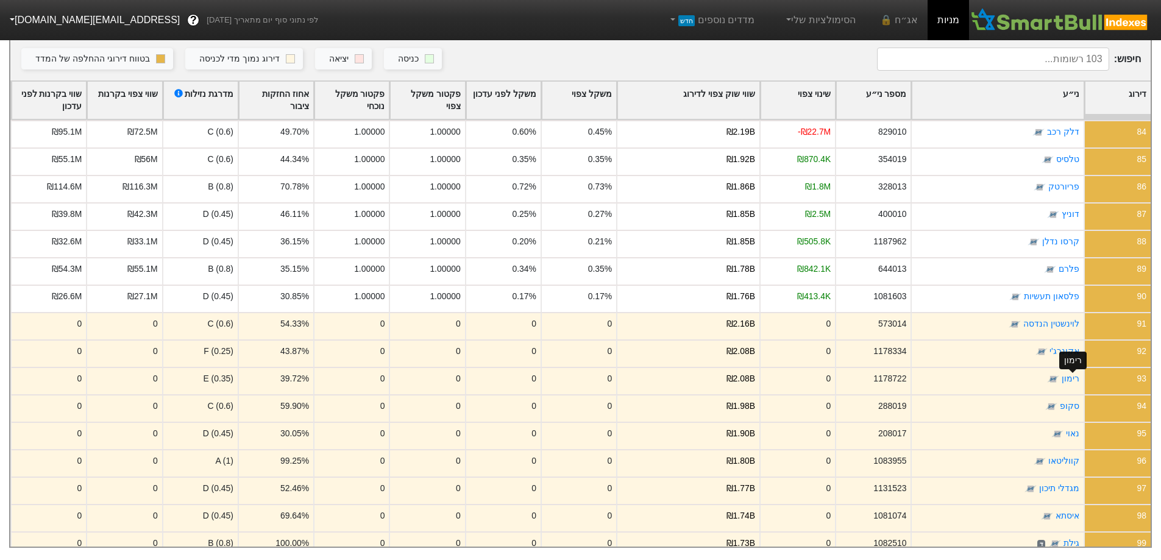
click at [1070, 374] on link "רימון" at bounding box center [1071, 379] width 18 height 10
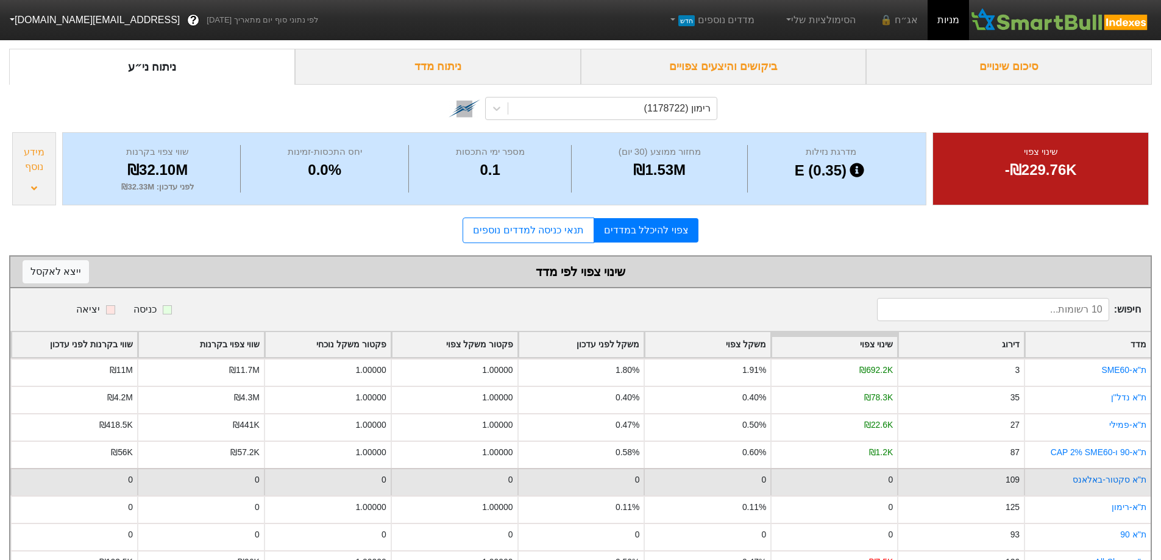
scroll to position [122, 0]
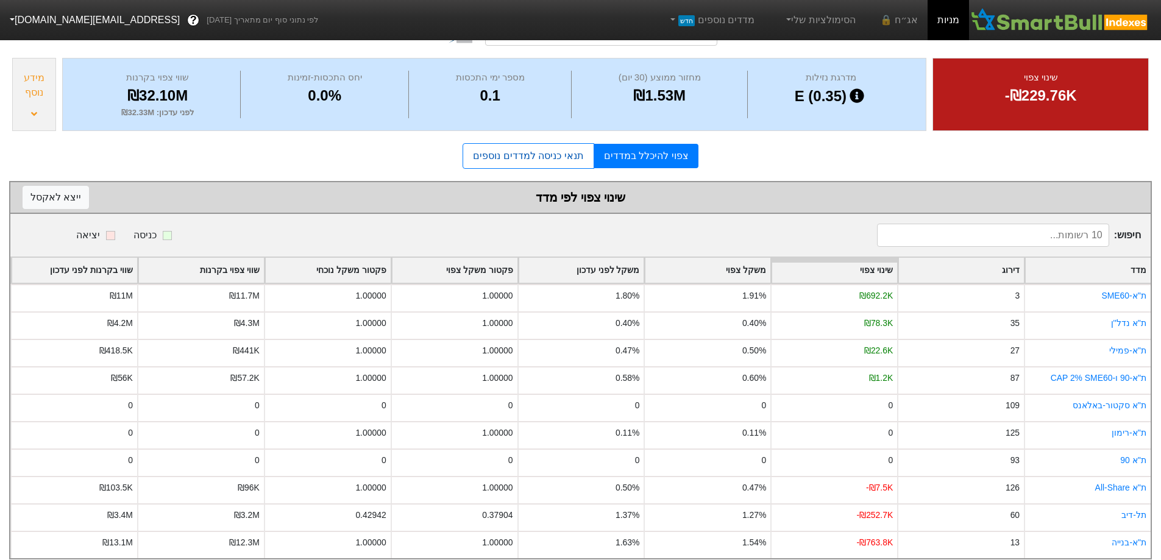
click at [546, 155] on link "תנאי כניסה למדדים נוספים" at bounding box center [528, 156] width 131 height 26
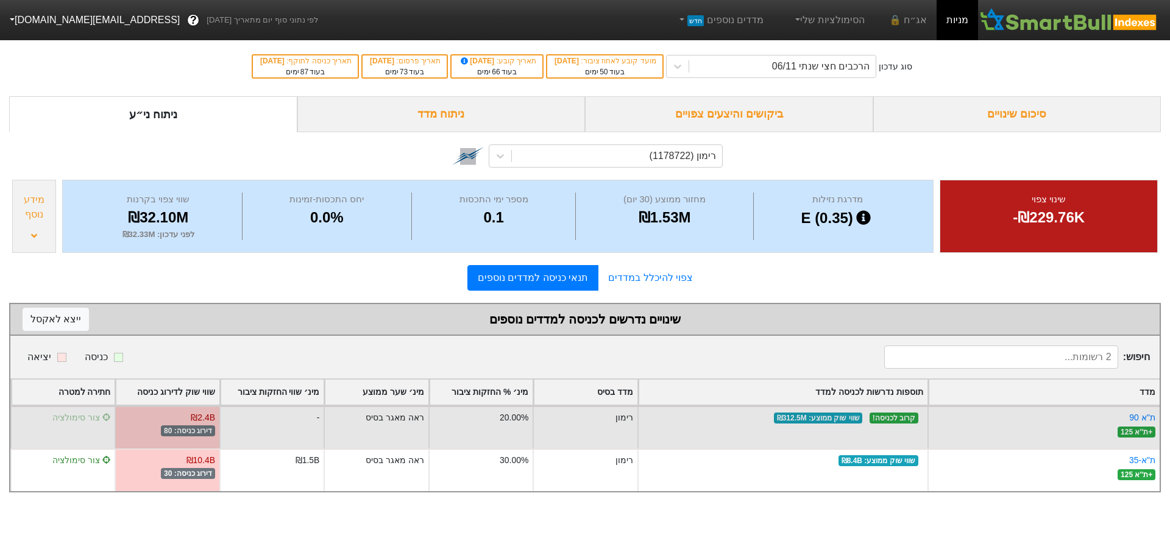
click at [78, 417] on span "צור סימולציה" at bounding box center [81, 418] width 58 height 10
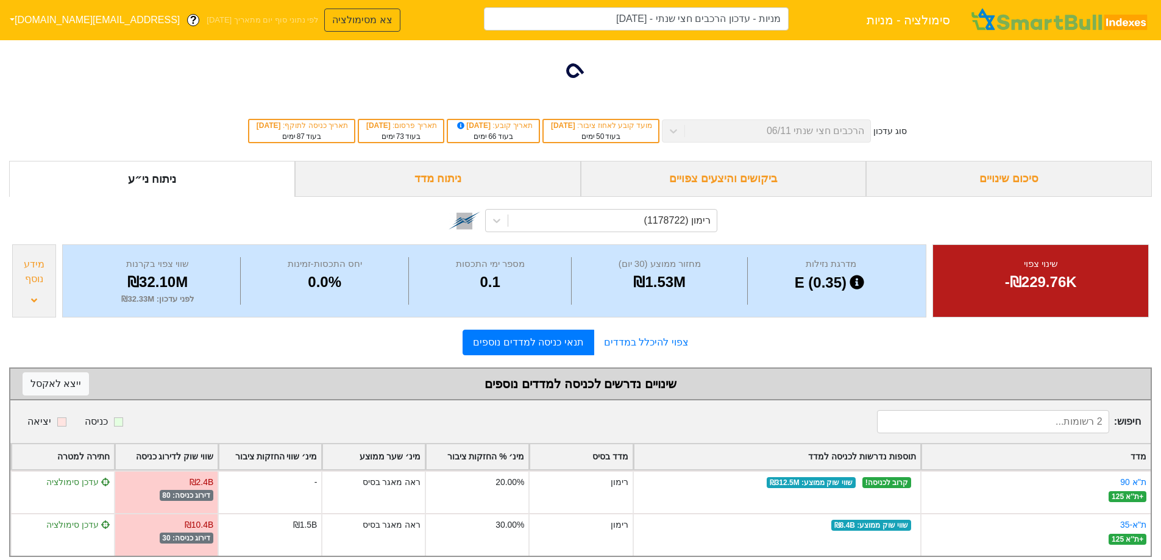
type input "מניות - עדכון הרכבים חצי שנתי - [DATE] (רימון)"
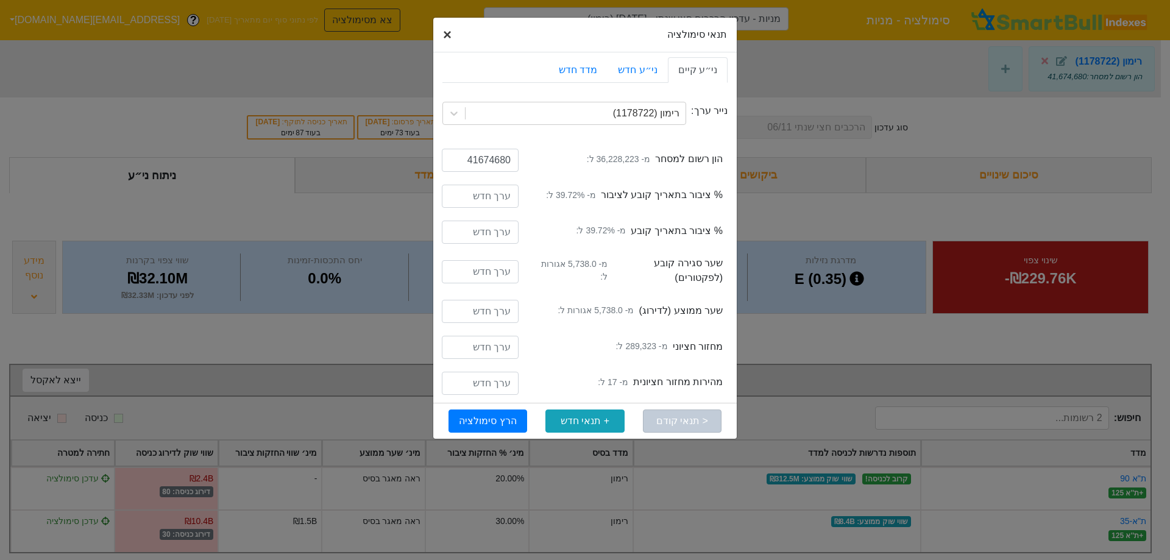
click at [445, 32] on span "×" at bounding box center [447, 34] width 9 height 16
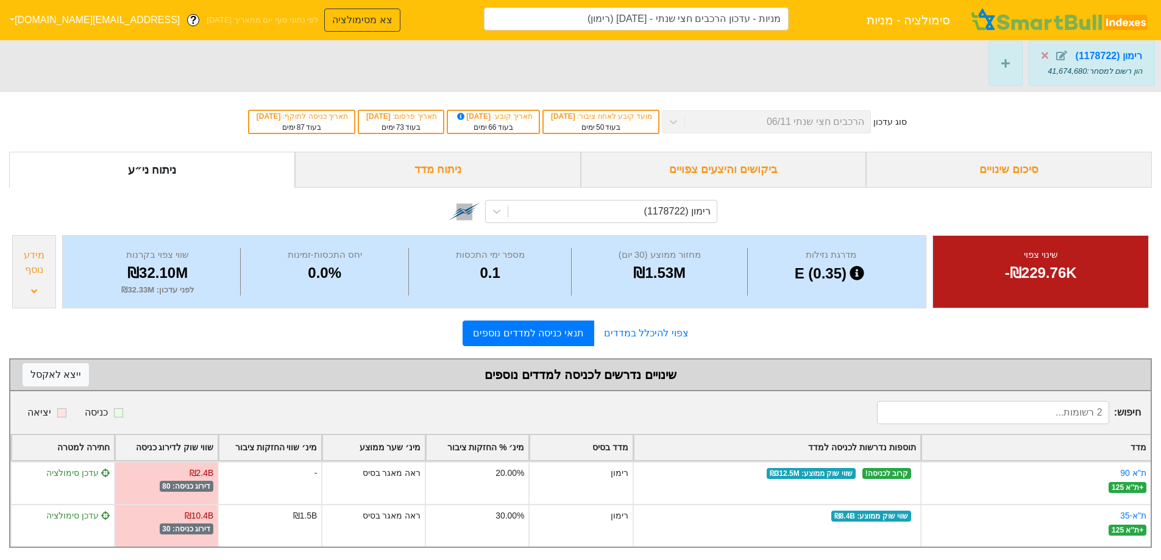
scroll to position [15, 0]
